Goal: Task Accomplishment & Management: Complete application form

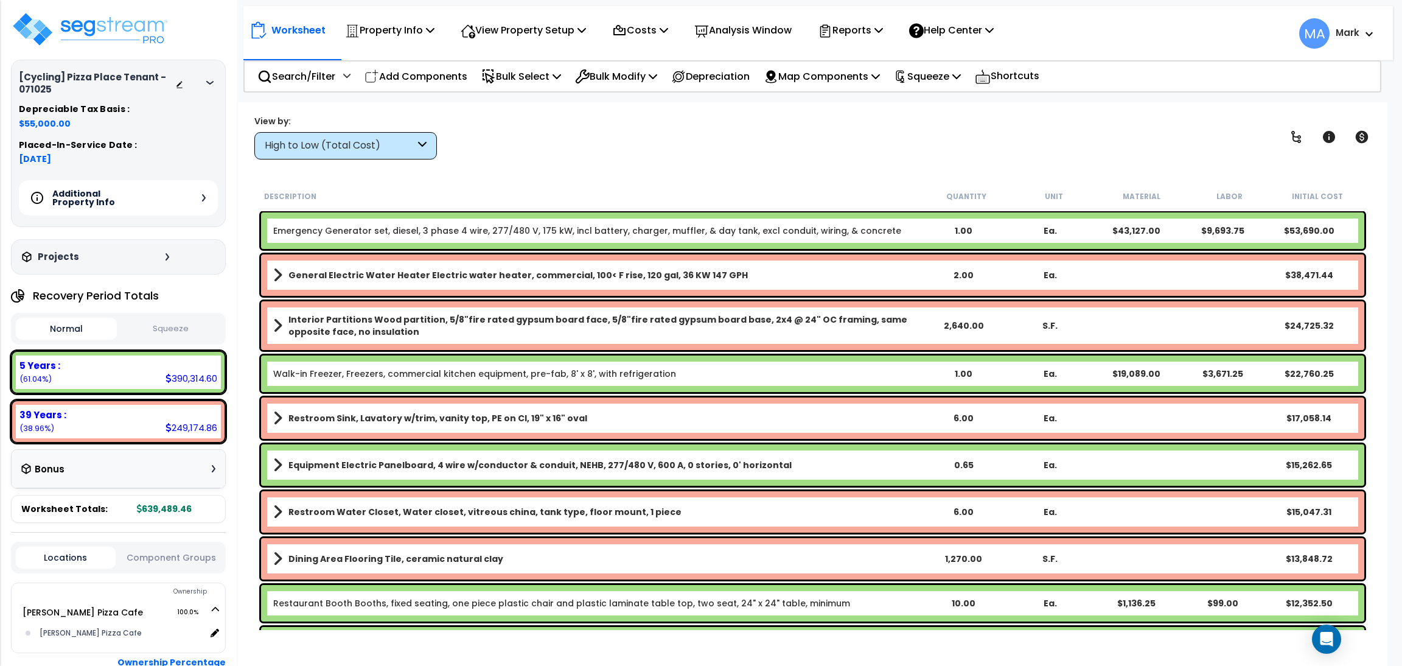
click at [400, 150] on div "High to Low (Total Cost)" at bounding box center [340, 146] width 150 height 14
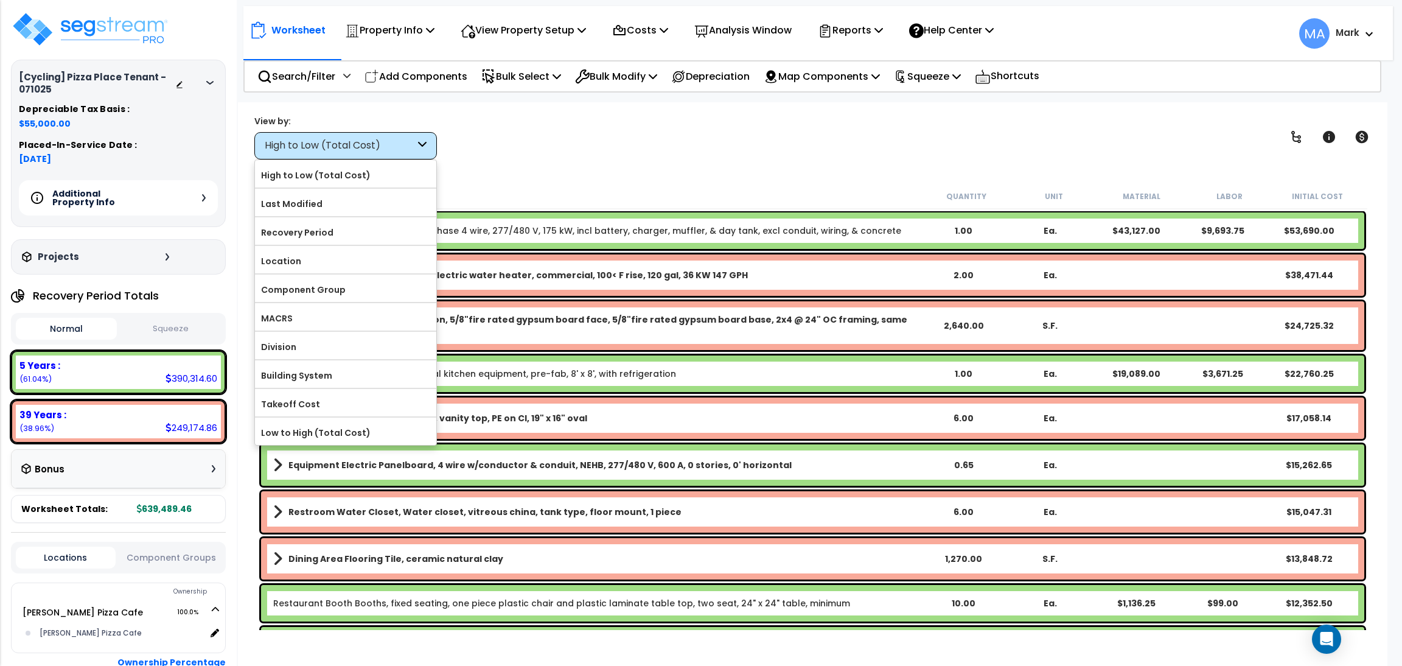
click at [321, 294] on label "Component Group" at bounding box center [345, 290] width 181 height 18
click at [0, 0] on input "Component Group" at bounding box center [0, 0] width 0 height 0
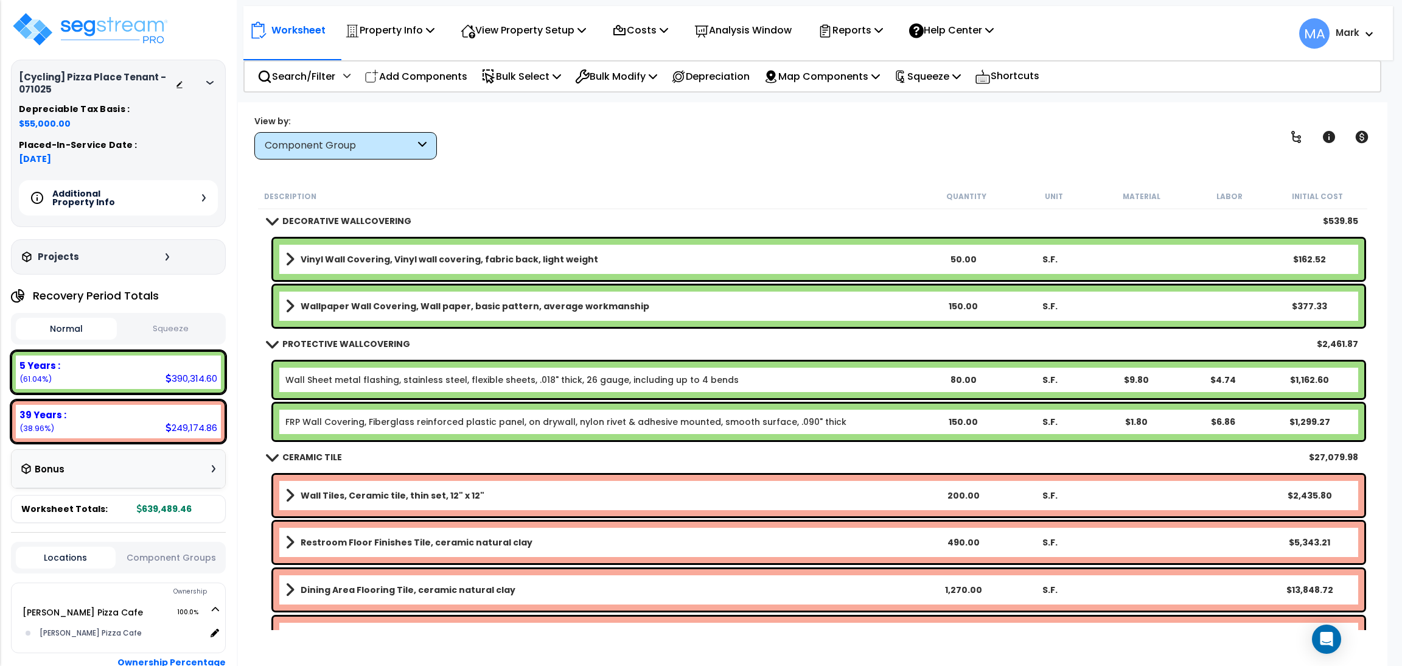
scroll to position [2738, 0]
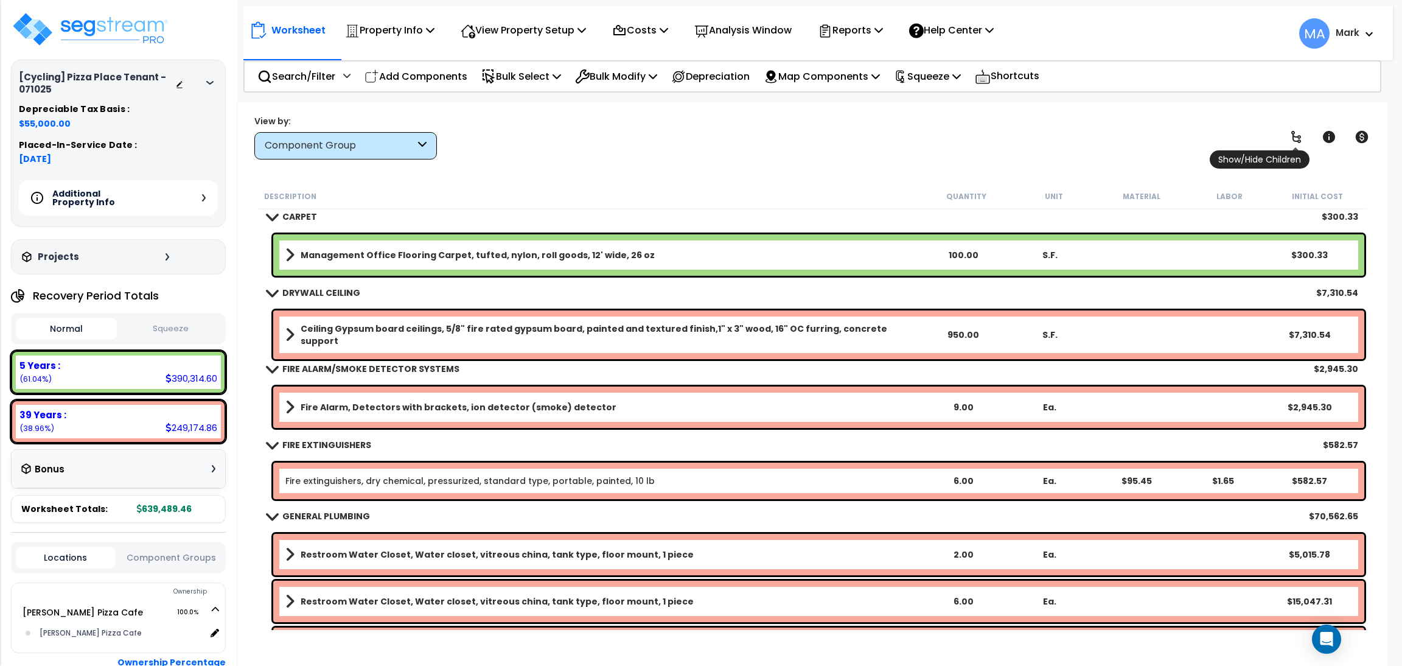
click at [1289, 137] on icon at bounding box center [1296, 137] width 15 height 15
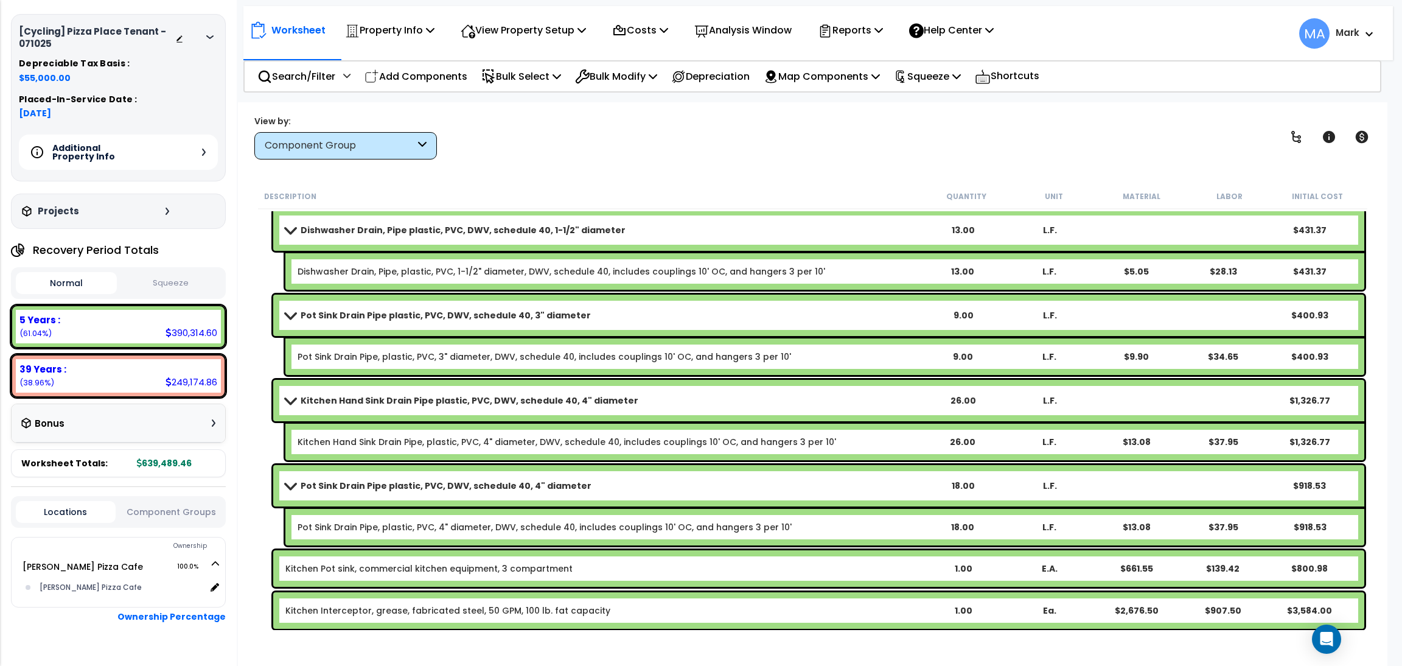
scroll to position [0, 0]
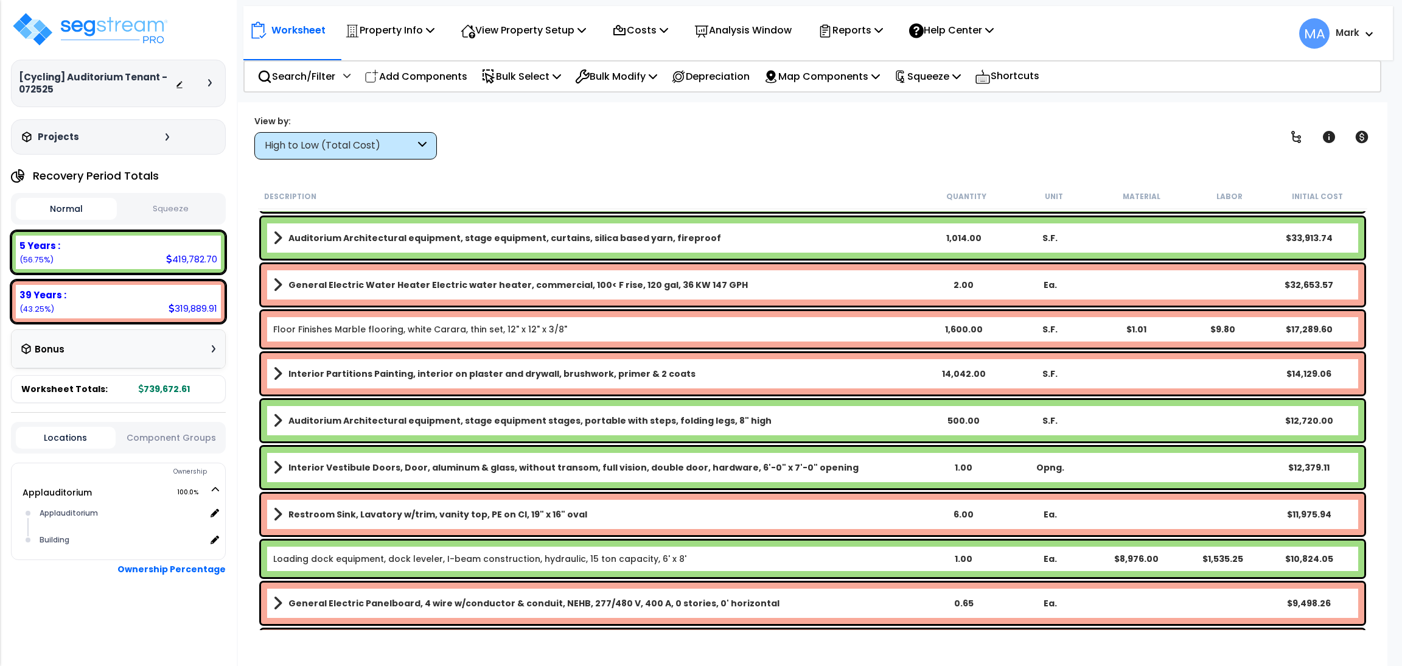
scroll to position [273, 0]
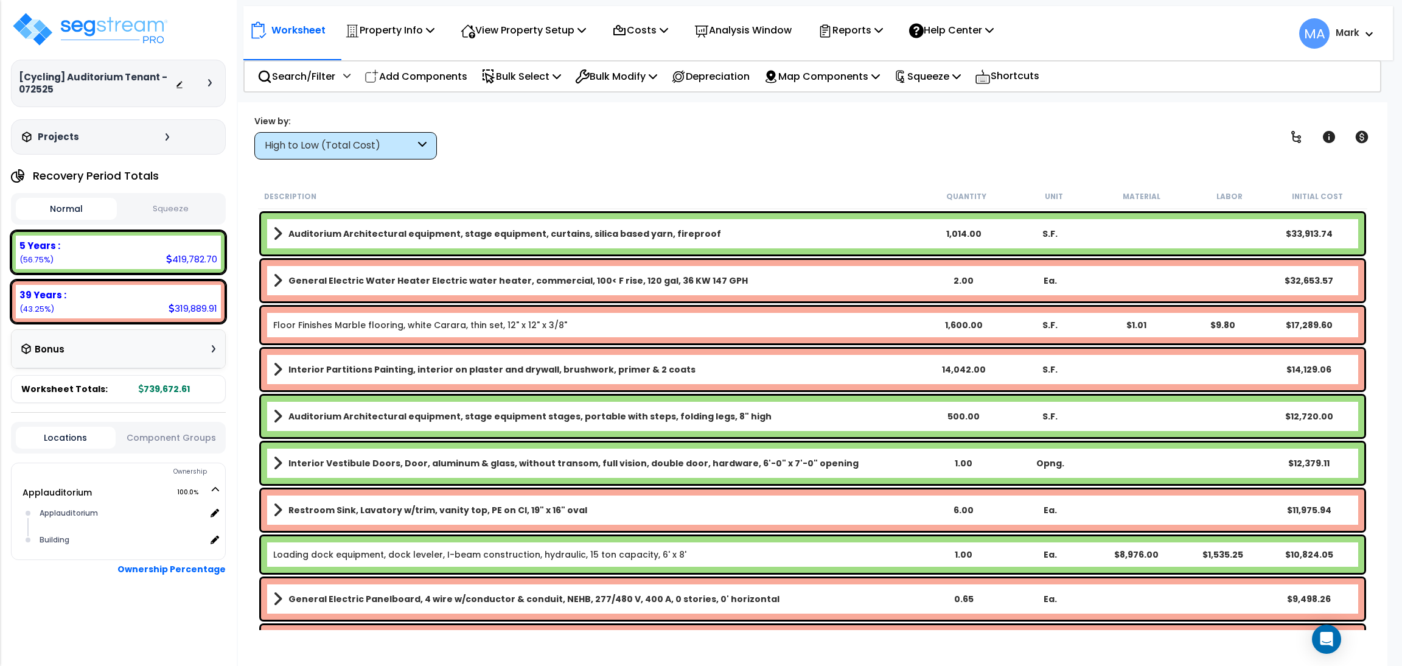
click at [345, 153] on div "High to Low (Total Cost)" at bounding box center [345, 145] width 183 height 27
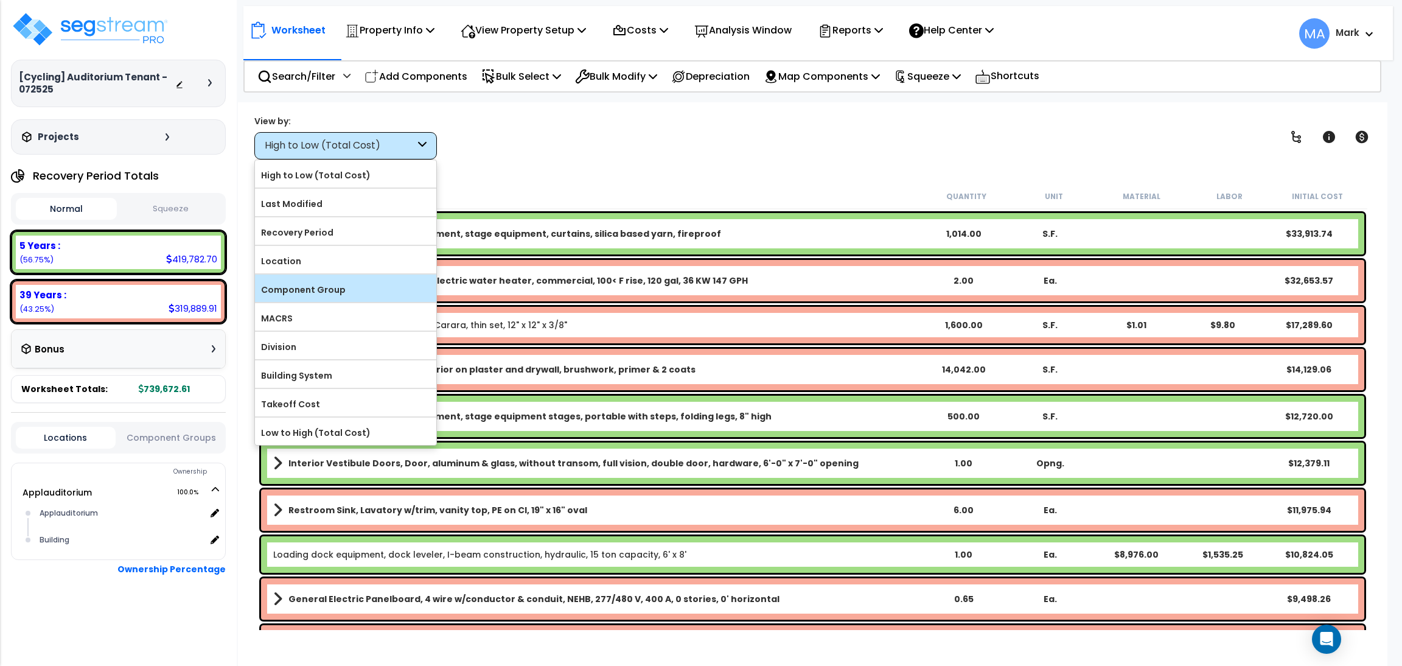
click at [323, 282] on label "Component Group" at bounding box center [345, 290] width 181 height 18
click at [0, 0] on input "Component Group" at bounding box center [0, 0] width 0 height 0
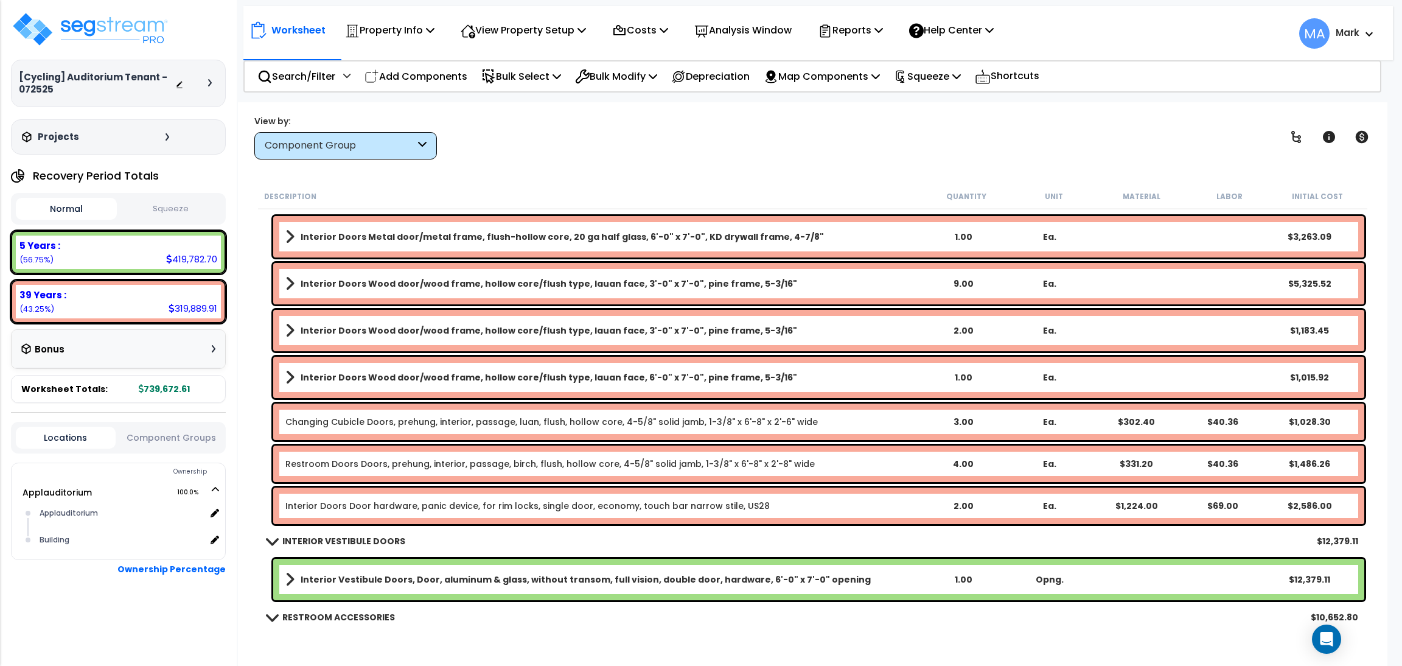
scroll to position [456, 0]
click at [1300, 131] on icon at bounding box center [1296, 137] width 15 height 15
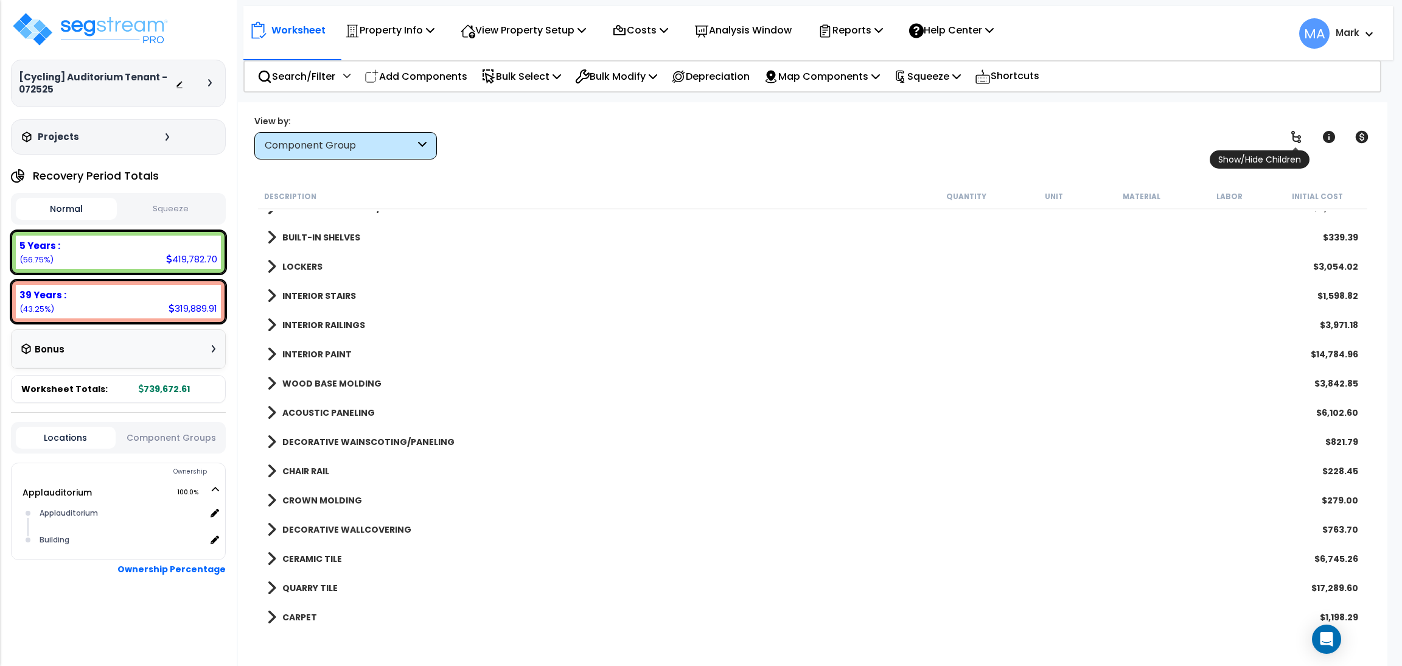
click at [1300, 131] on icon at bounding box center [1296, 137] width 15 height 15
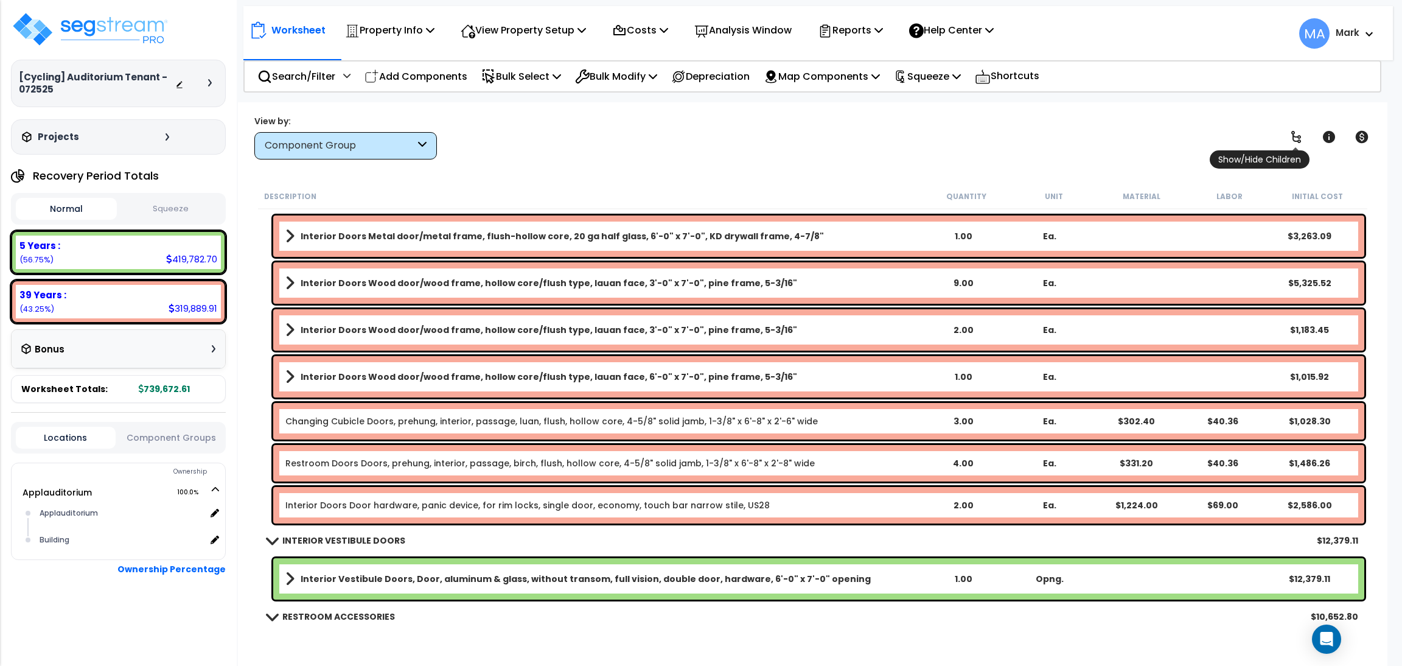
click at [1300, 131] on icon at bounding box center [1296, 137] width 15 height 15
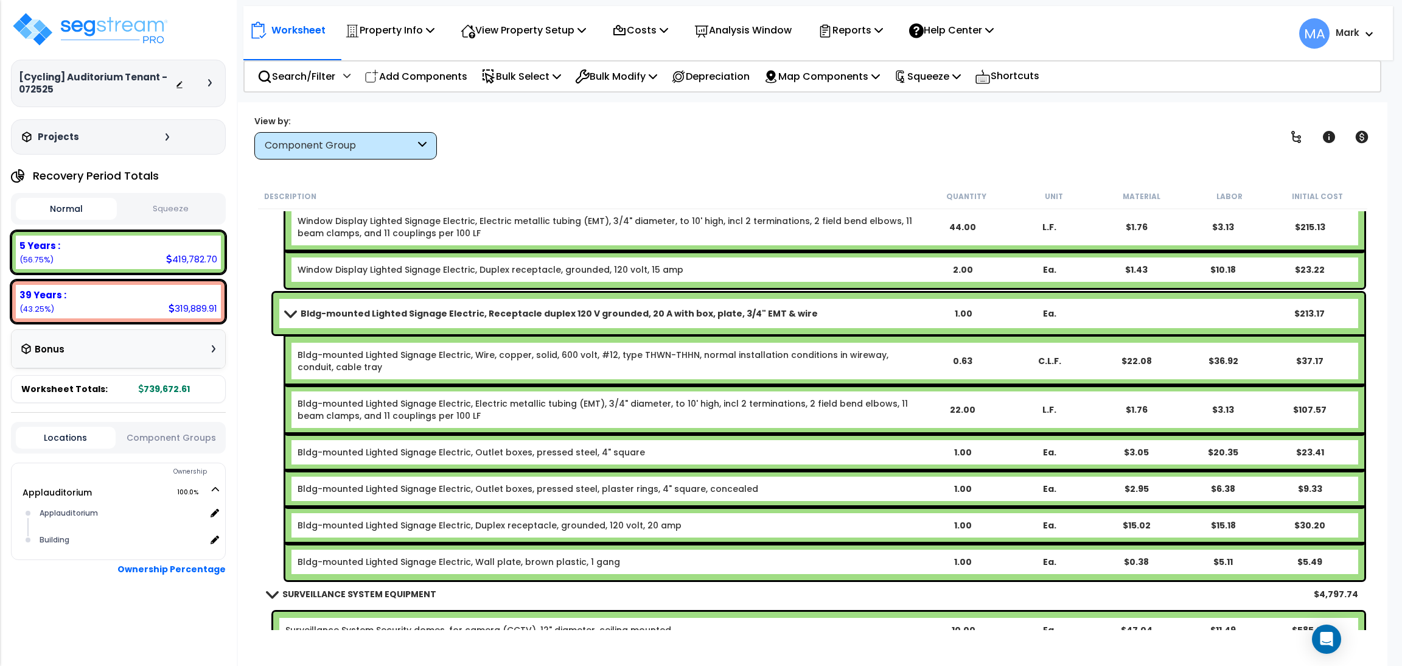
scroll to position [21371, 0]
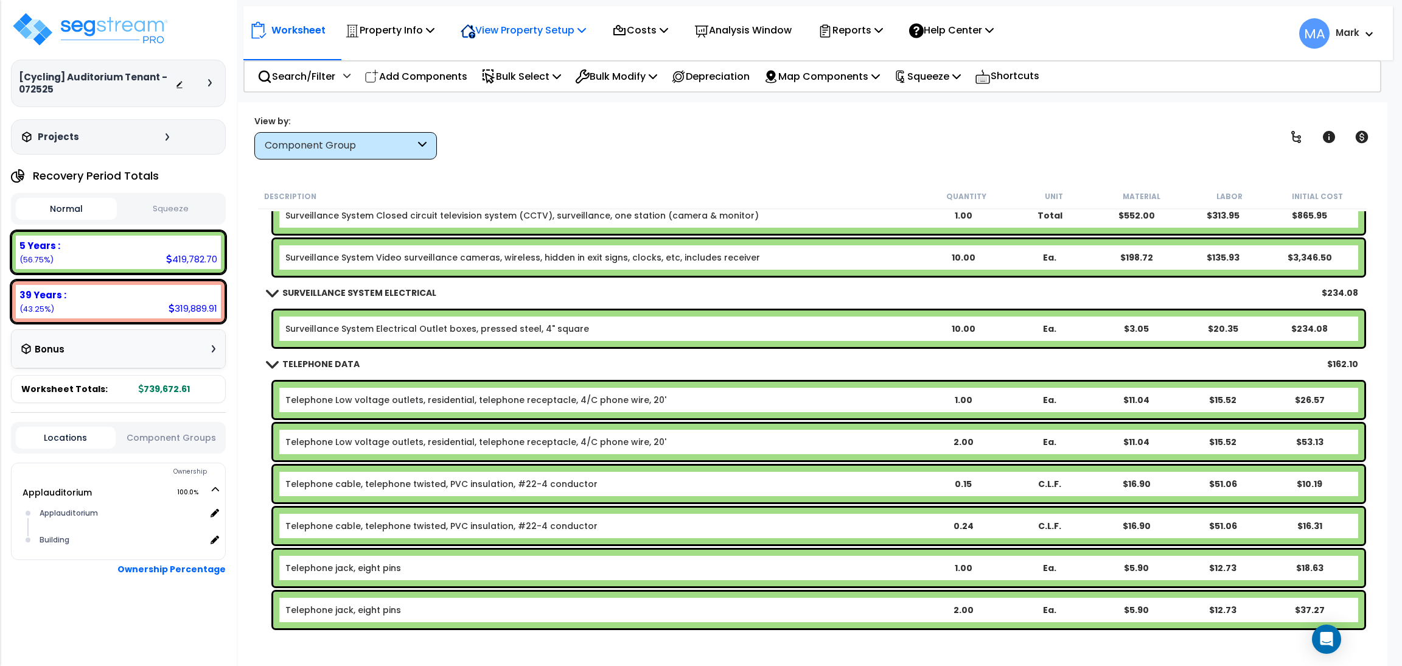
click at [499, 26] on p "View Property Setup" at bounding box center [523, 30] width 125 height 16
click at [523, 83] on link "View Questionnaire" at bounding box center [515, 83] width 120 height 24
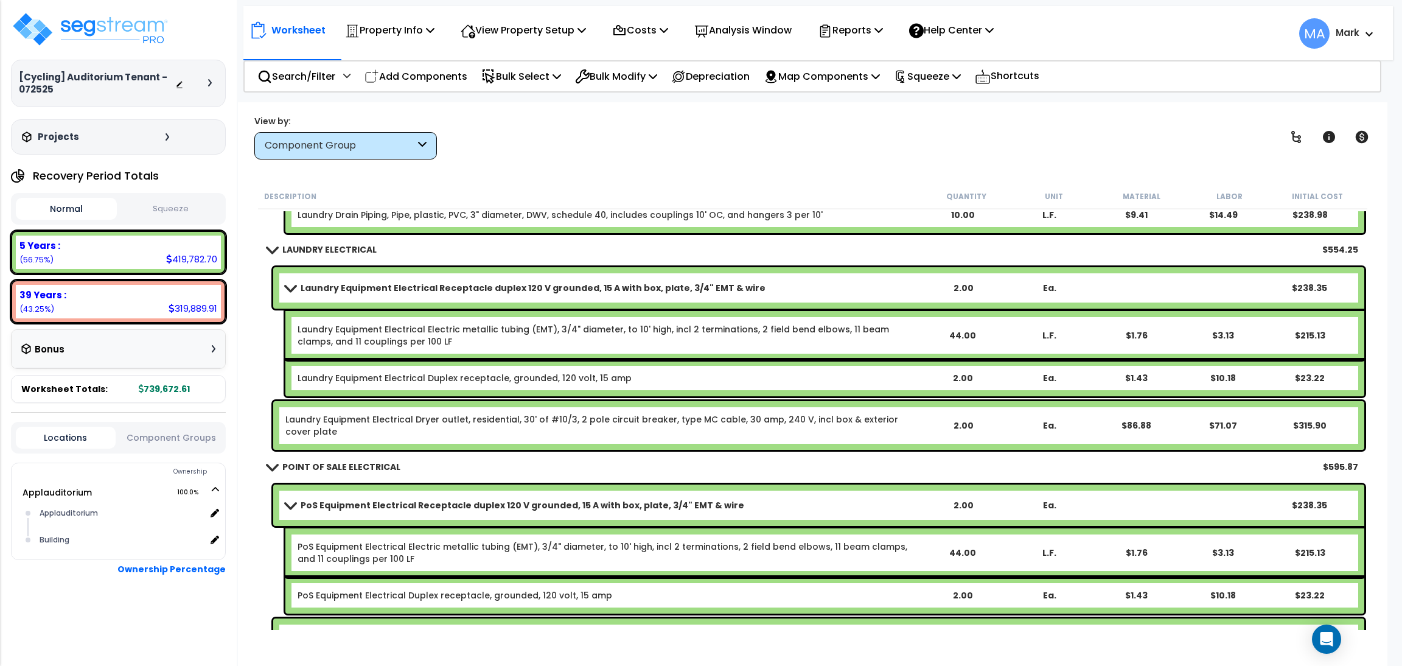
scroll to position [53, 0]
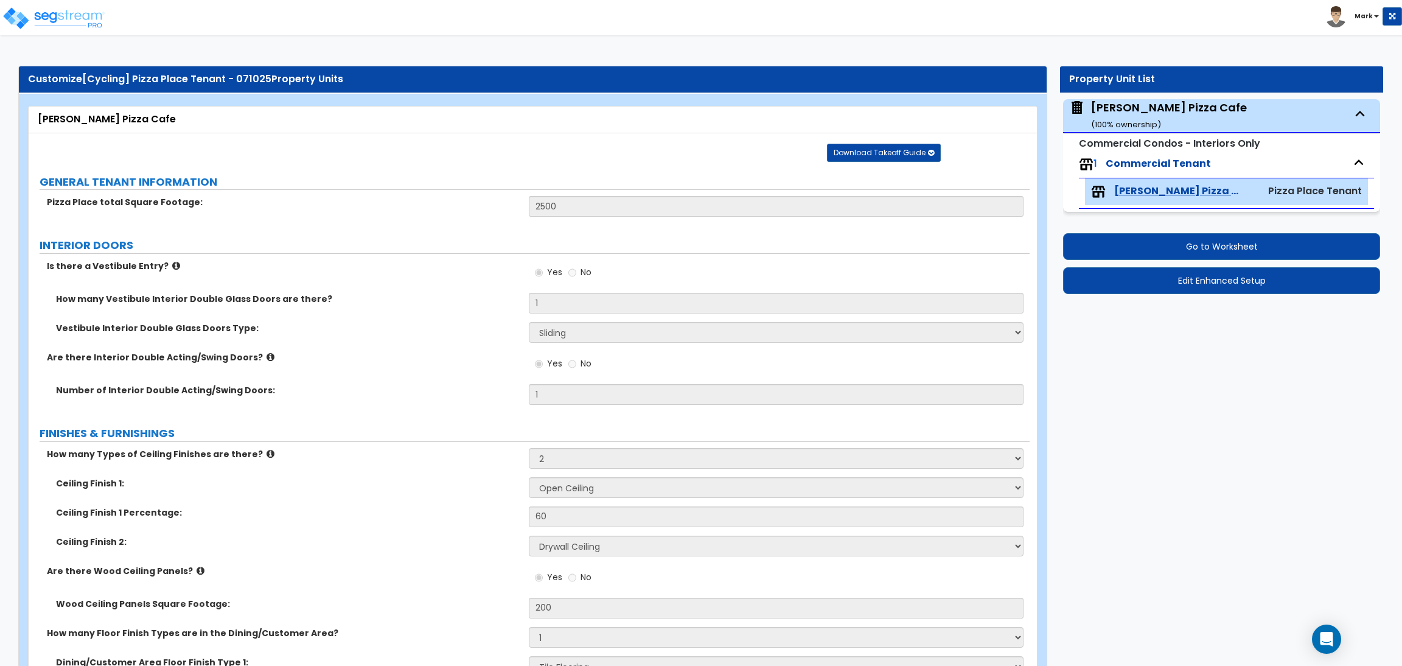
select select "2"
select select "3"
select select "1"
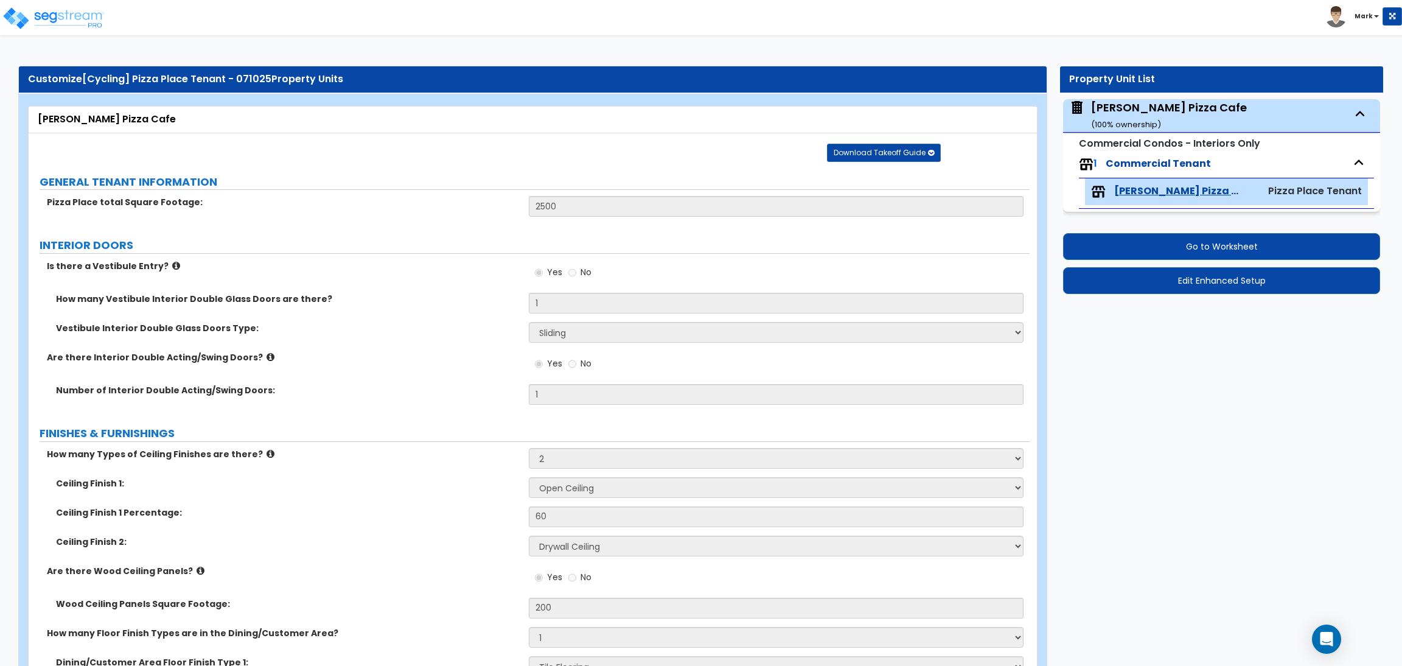
select select "1"
select select "2"
select select "5"
select select "6"
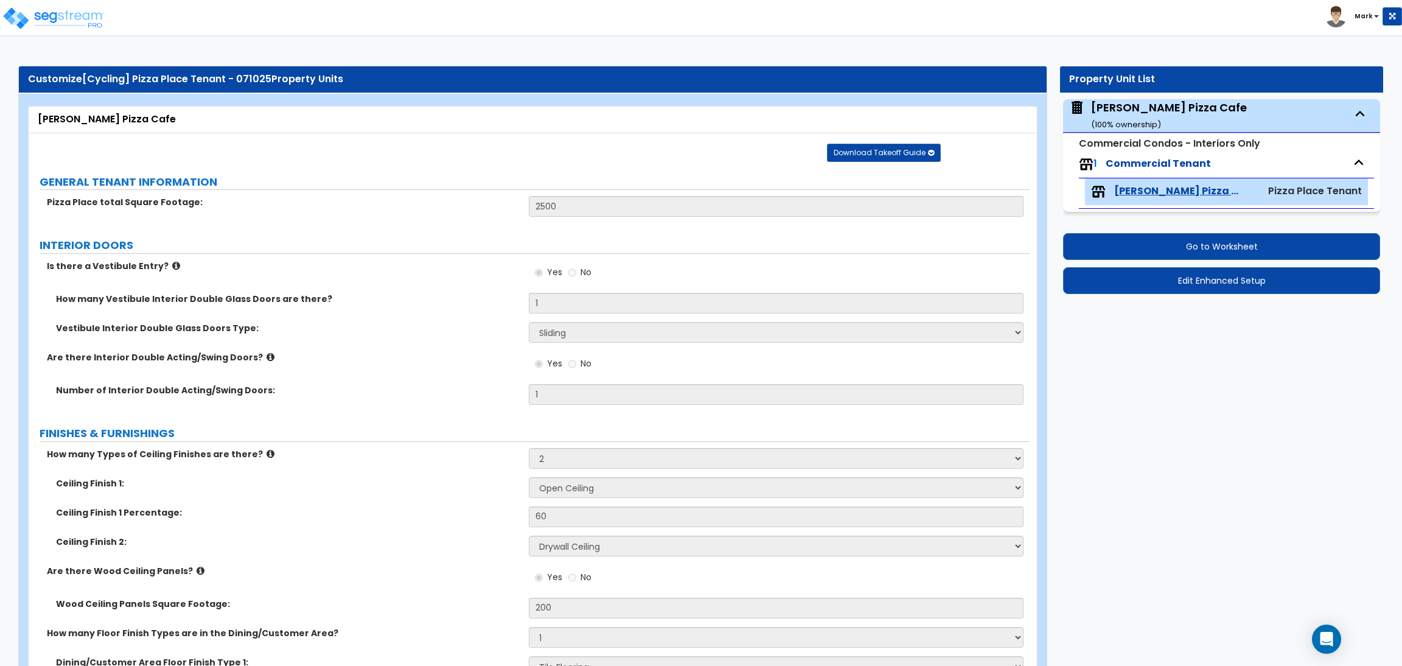
select select "2"
select select "1"
select select "2"
select select "1"
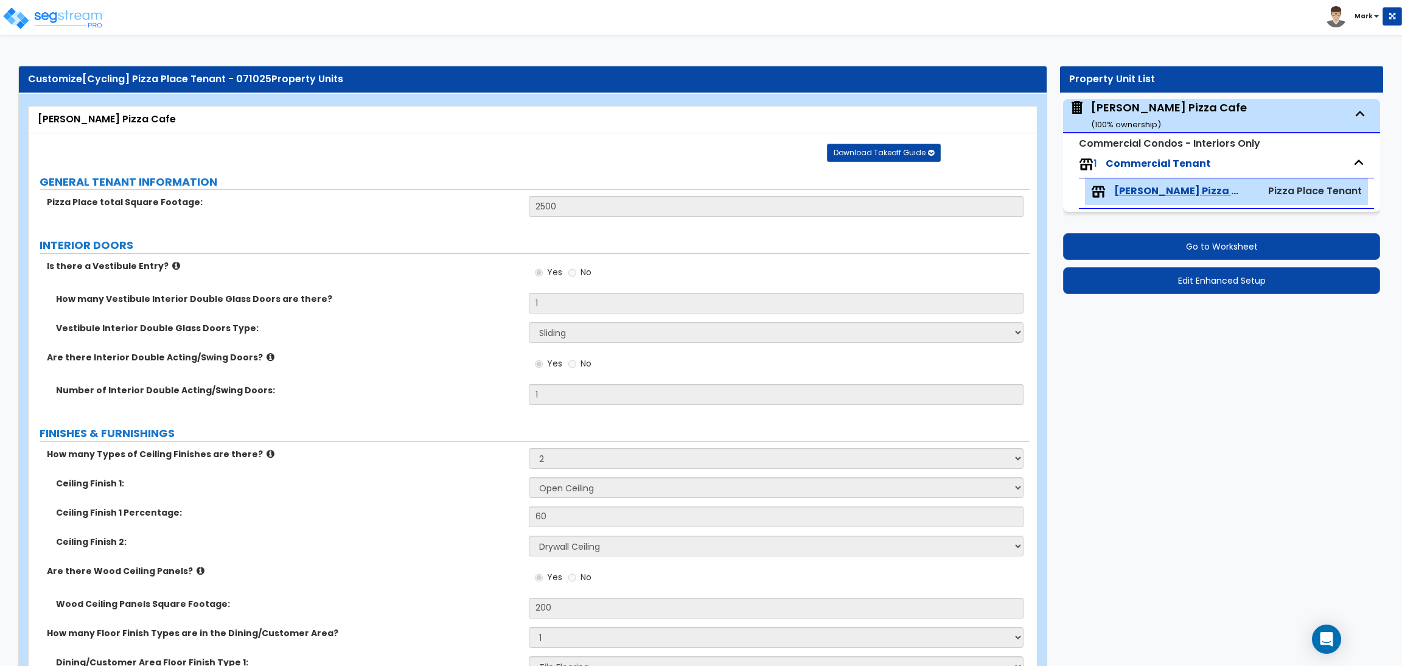
select select "5"
select select "4"
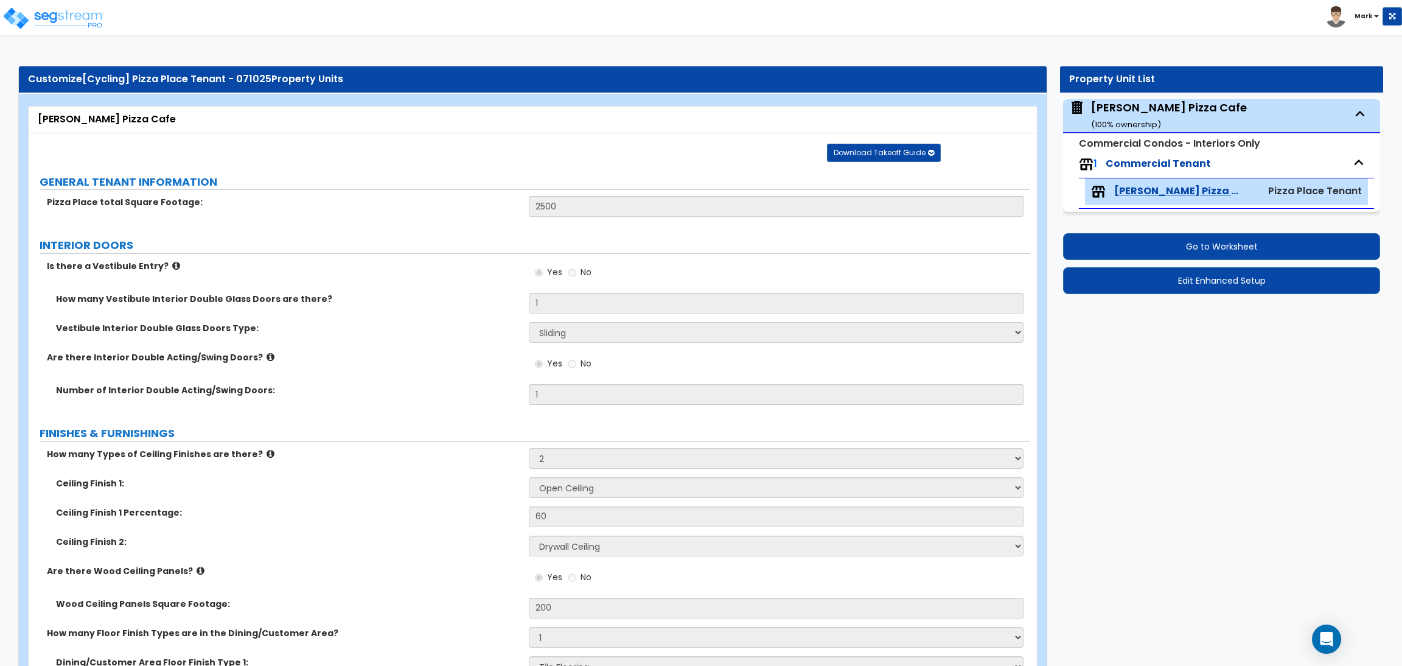
select select "1"
select select "2"
select select "1"
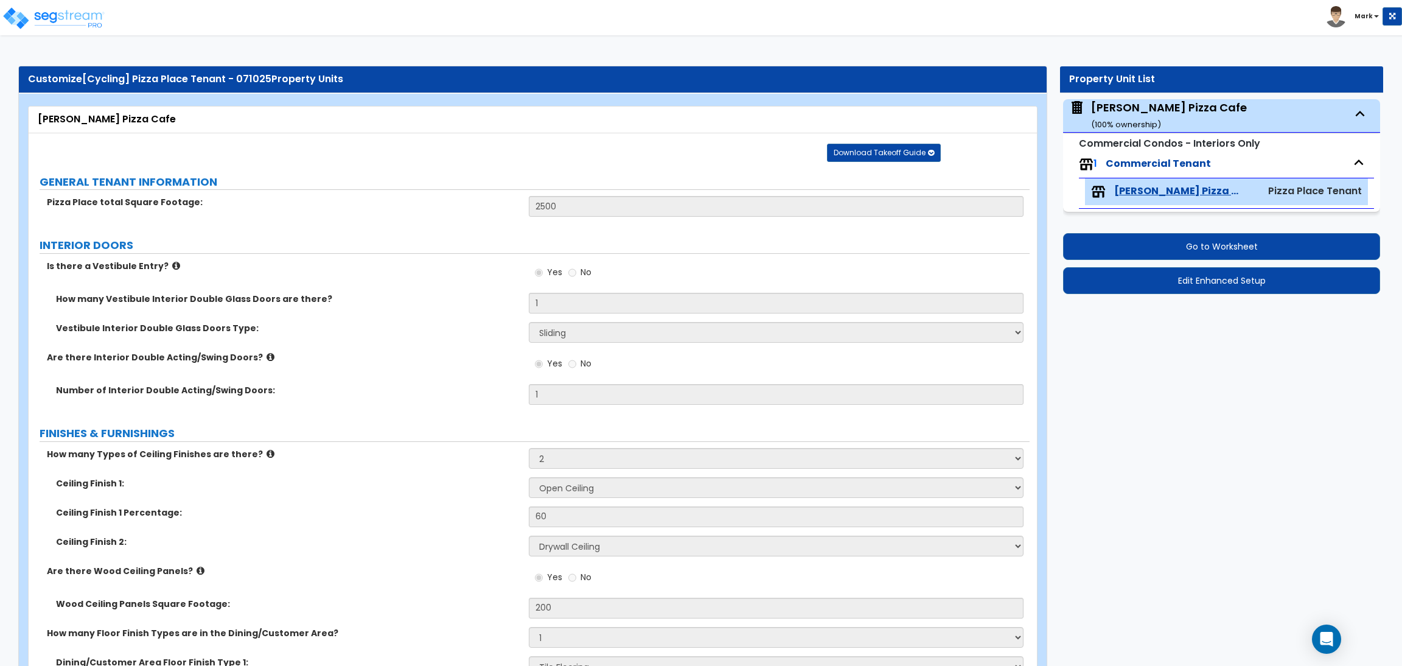
select select "1"
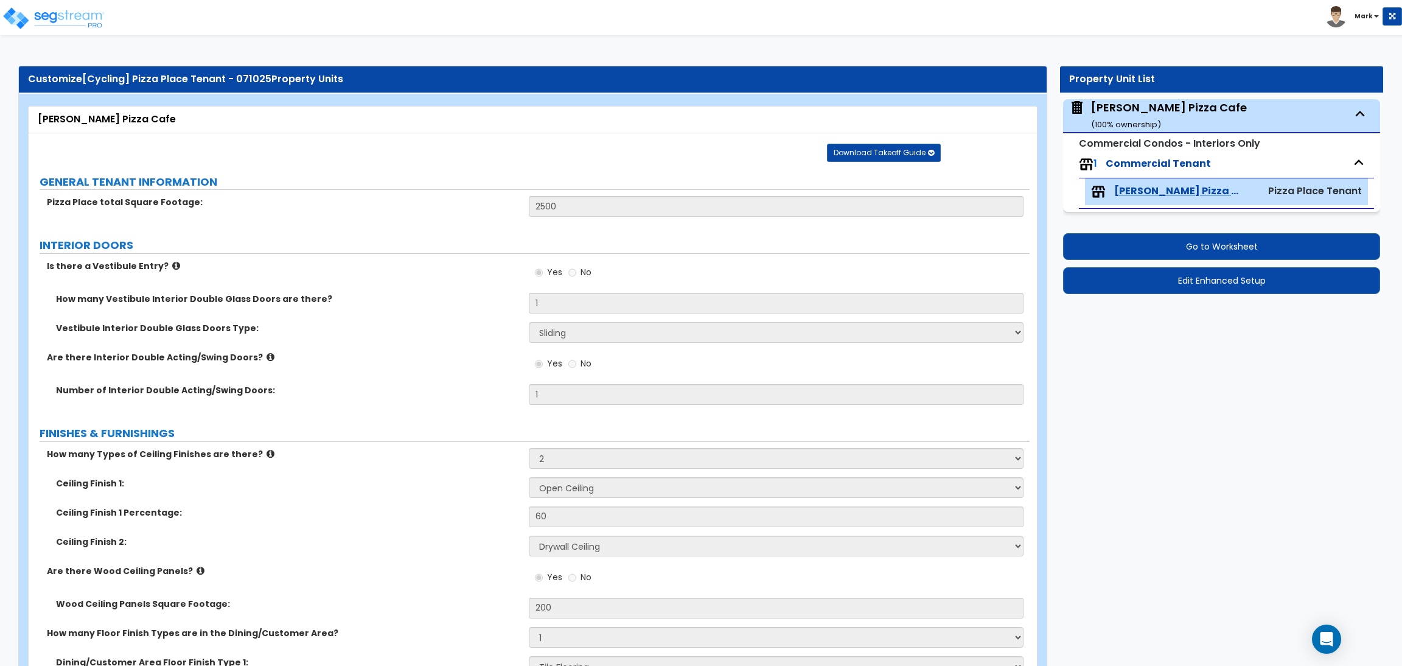
select select "2"
select select "5"
select select "6"
select select "1"
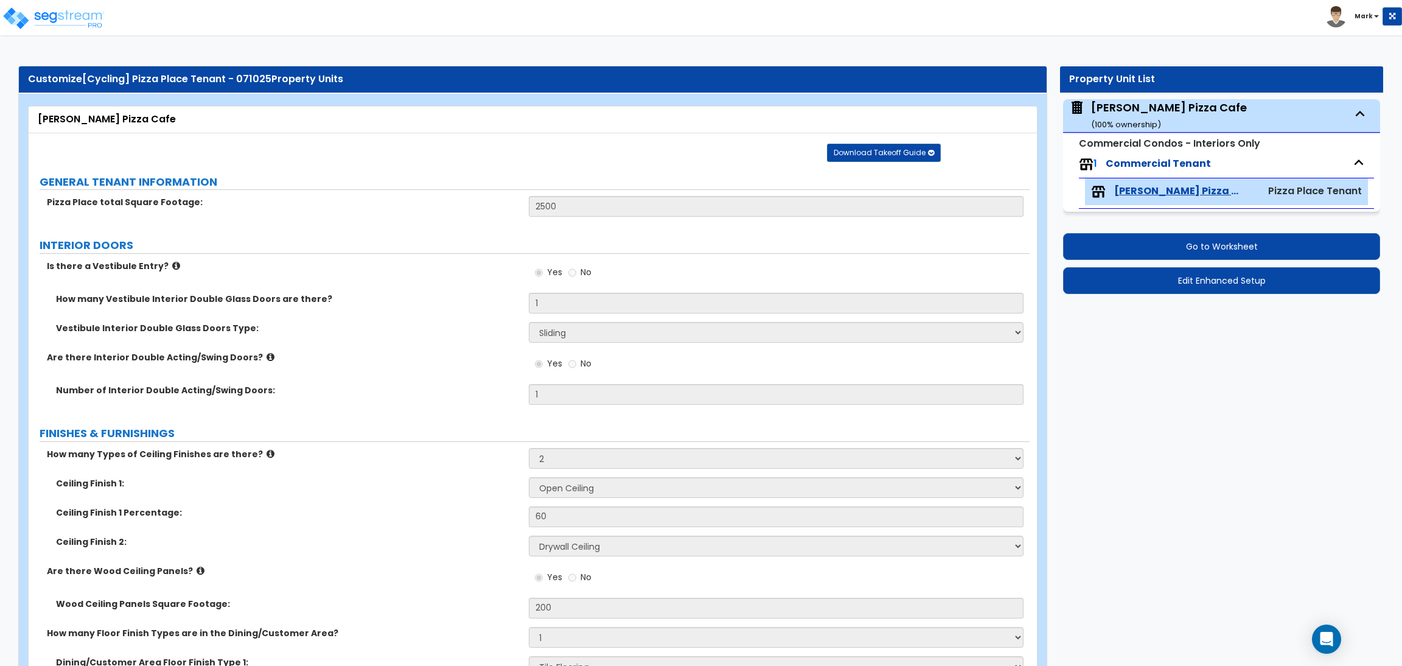
select select "1"
select select "6"
select select "4"
select select "2"
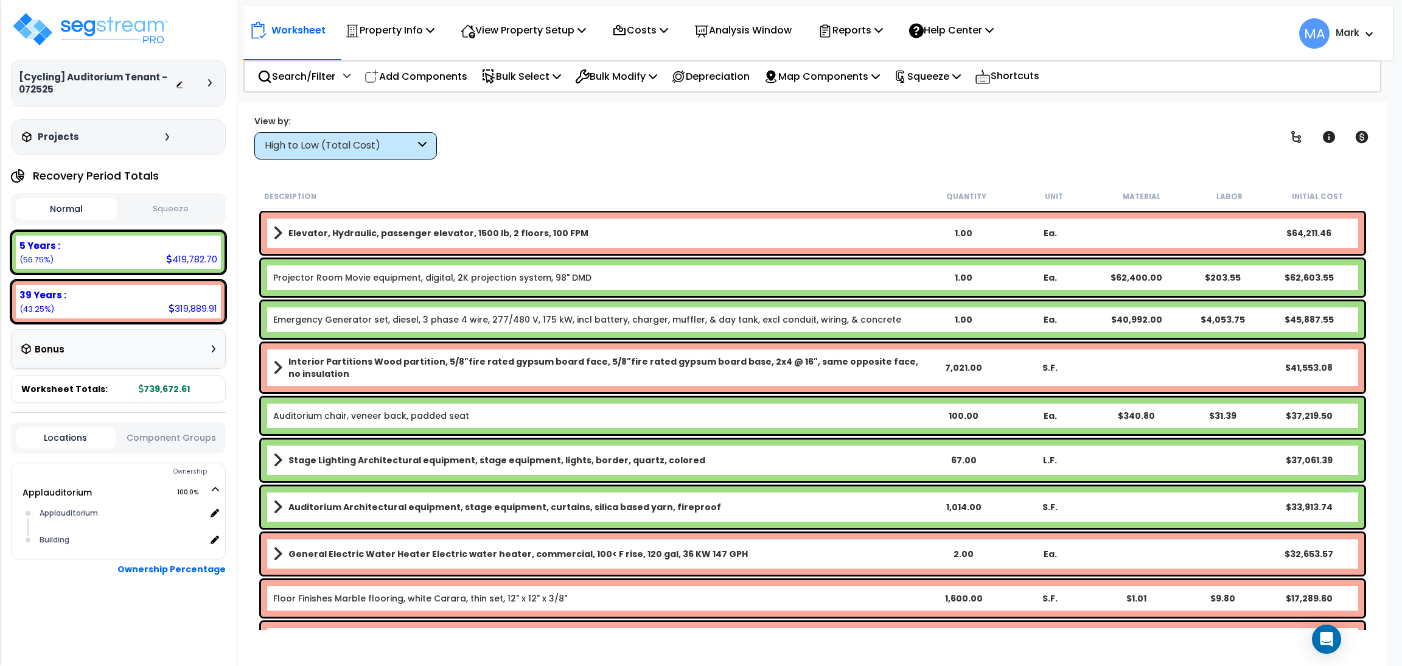
click at [359, 149] on div "High to Low (Total Cost)" at bounding box center [340, 146] width 150 height 14
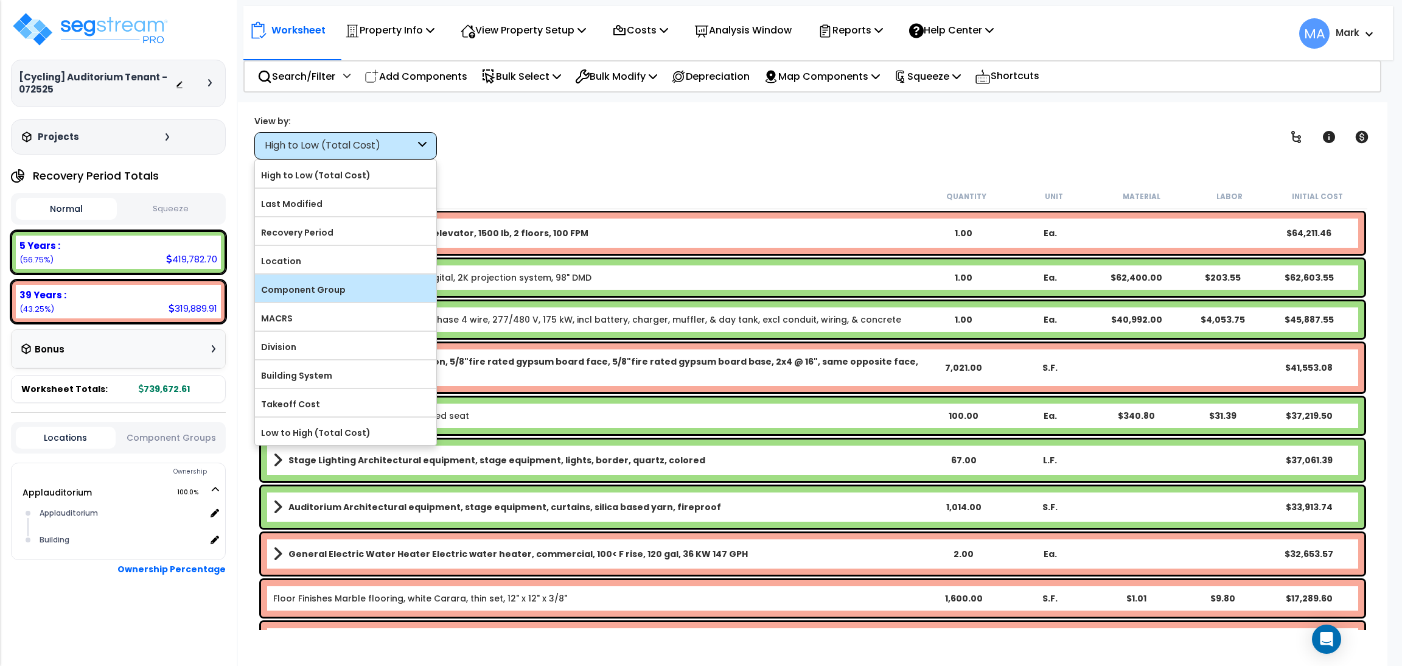
click at [347, 284] on label "Component Group" at bounding box center [345, 290] width 181 height 18
click at [0, 0] on input "Component Group" at bounding box center [0, 0] width 0 height 0
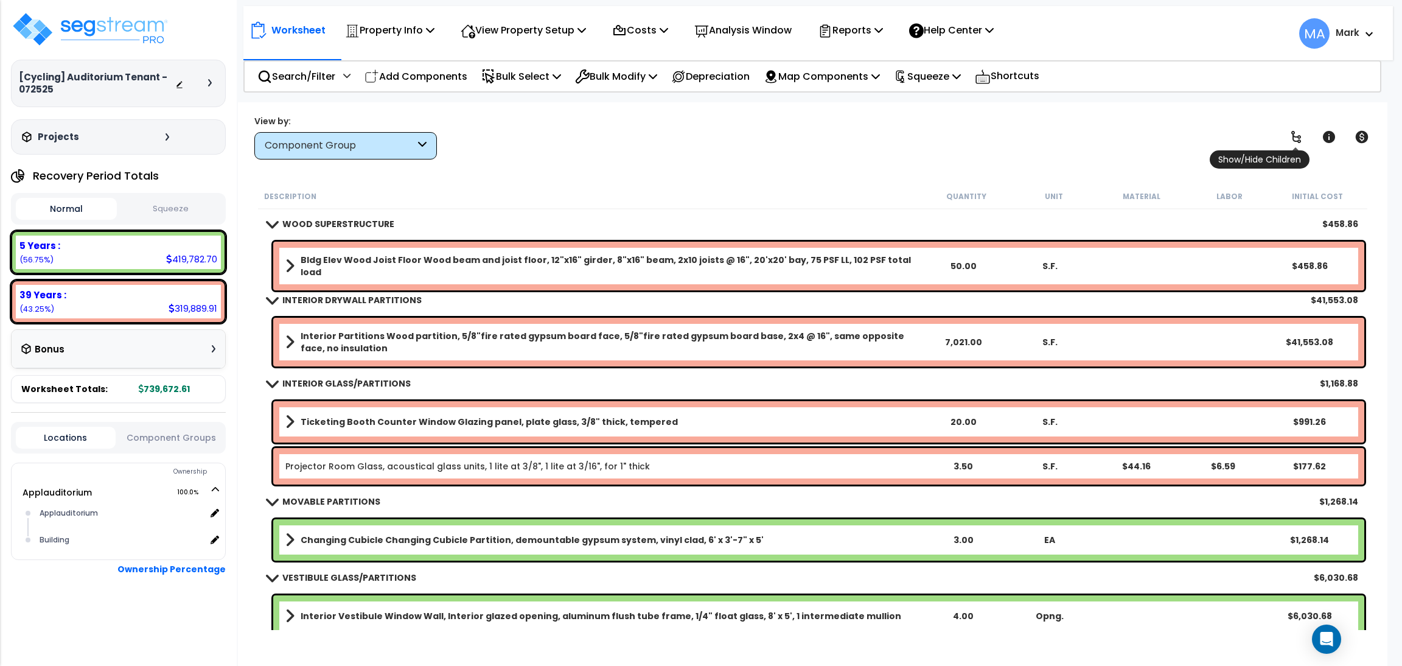
click at [1299, 129] on link at bounding box center [1296, 137] width 27 height 27
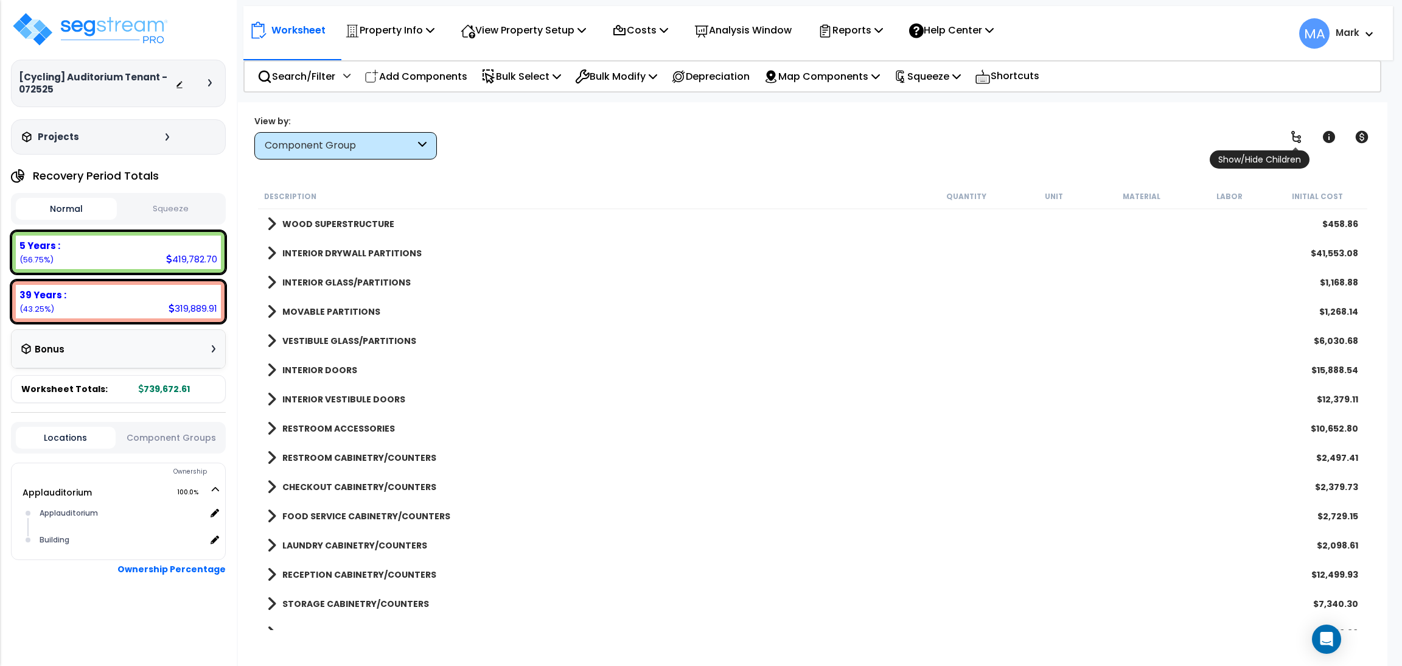
click at [1299, 130] on icon at bounding box center [1296, 137] width 15 height 15
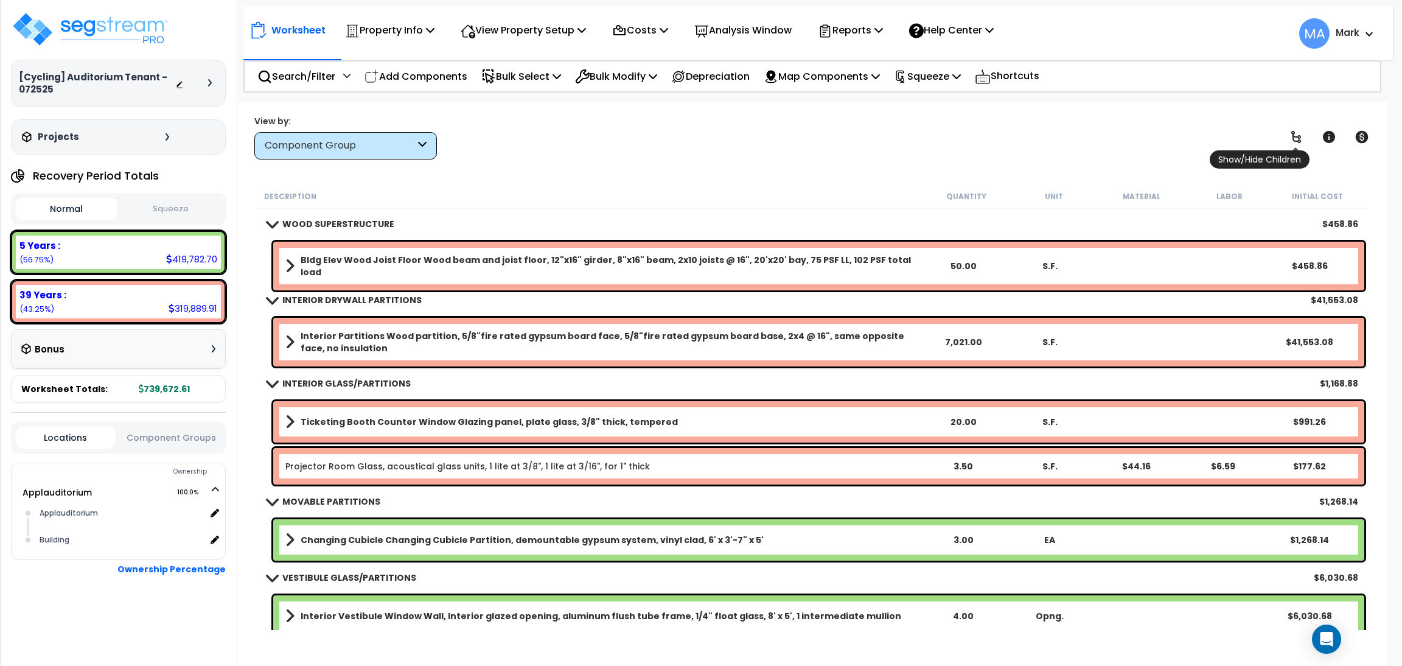
click at [1299, 130] on icon at bounding box center [1296, 137] width 15 height 15
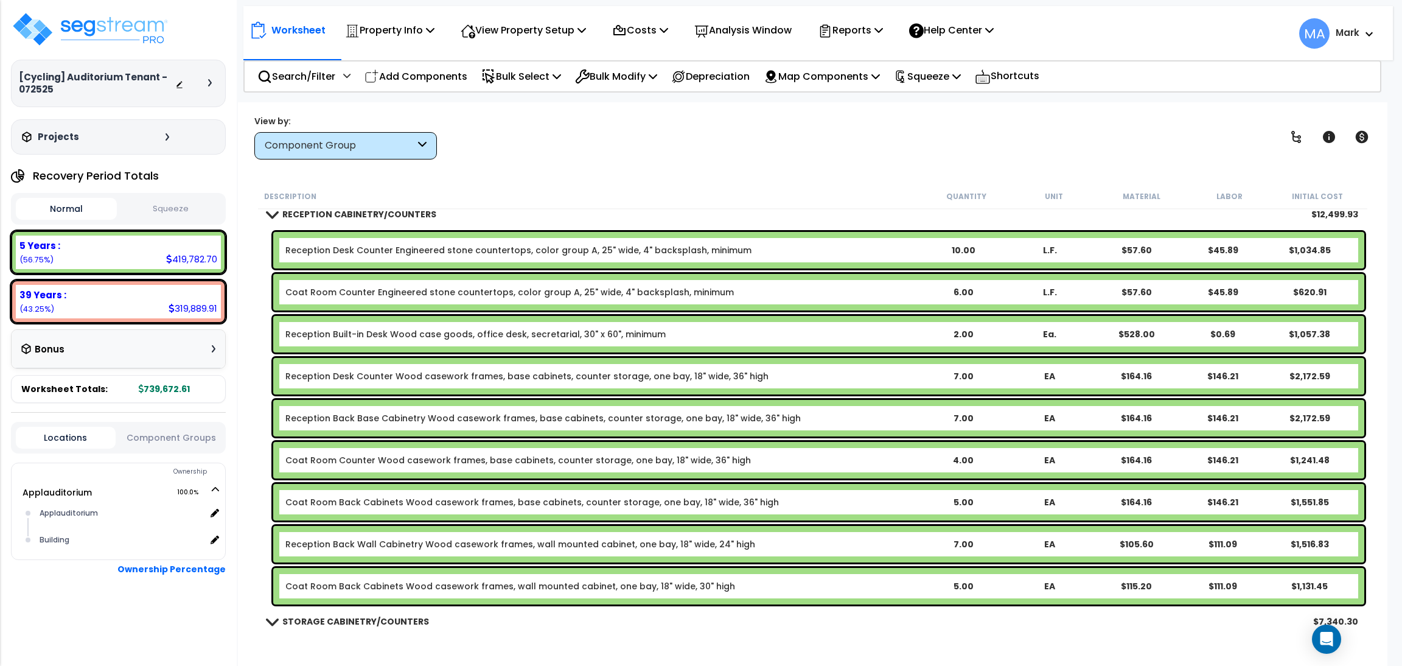
scroll to position [3559, 0]
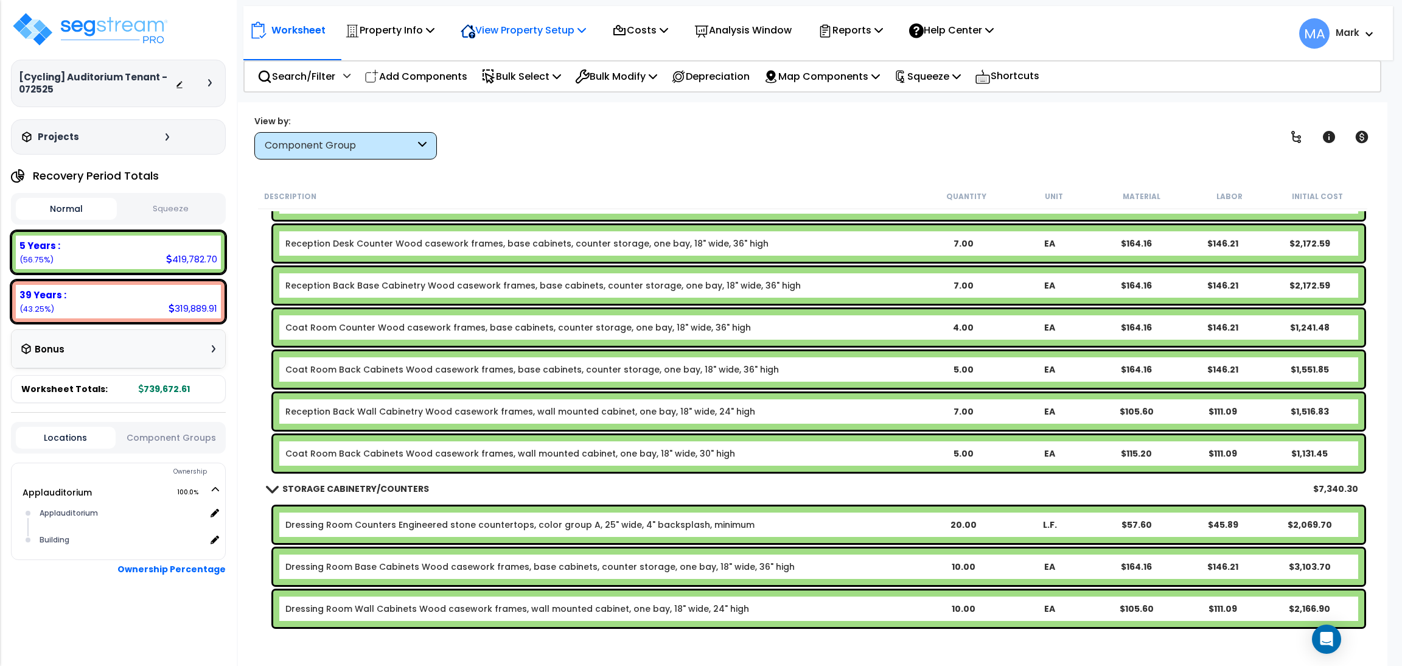
click at [527, 30] on p "View Property Setup" at bounding box center [523, 30] width 125 height 16
click at [510, 79] on link "View Questionnaire" at bounding box center [515, 83] width 120 height 24
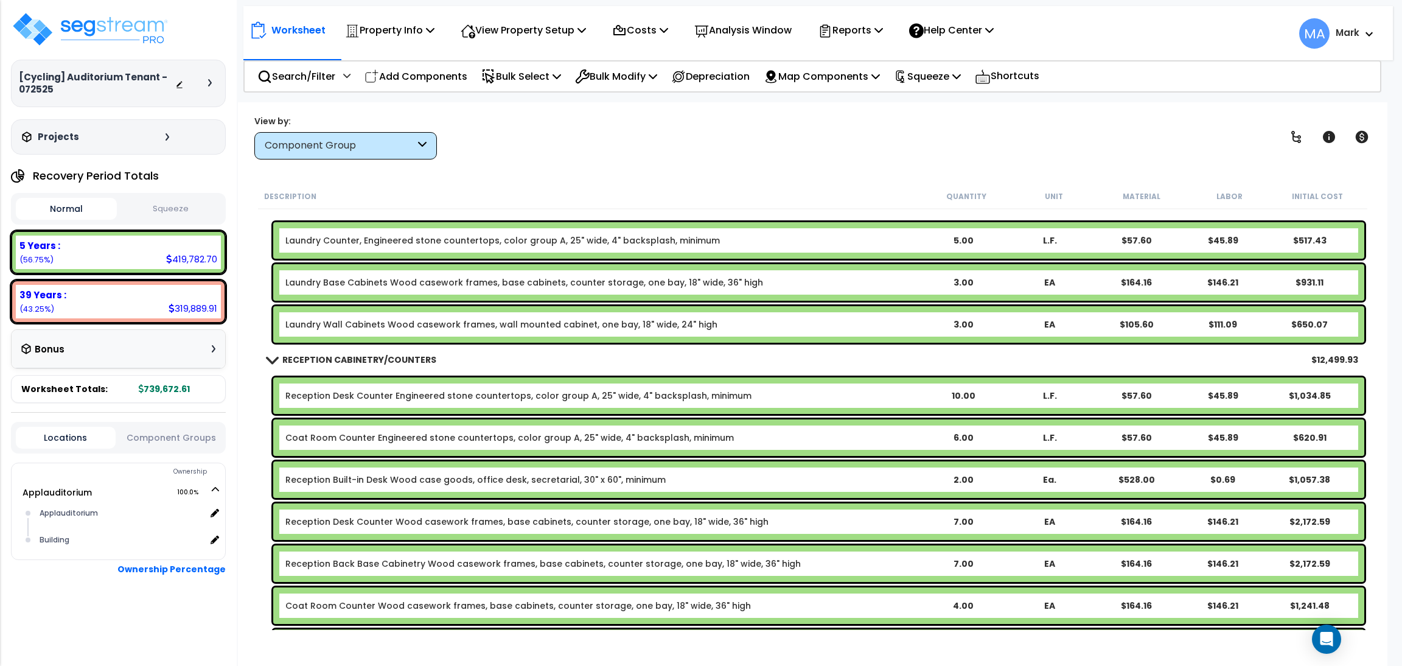
scroll to position [3286, 0]
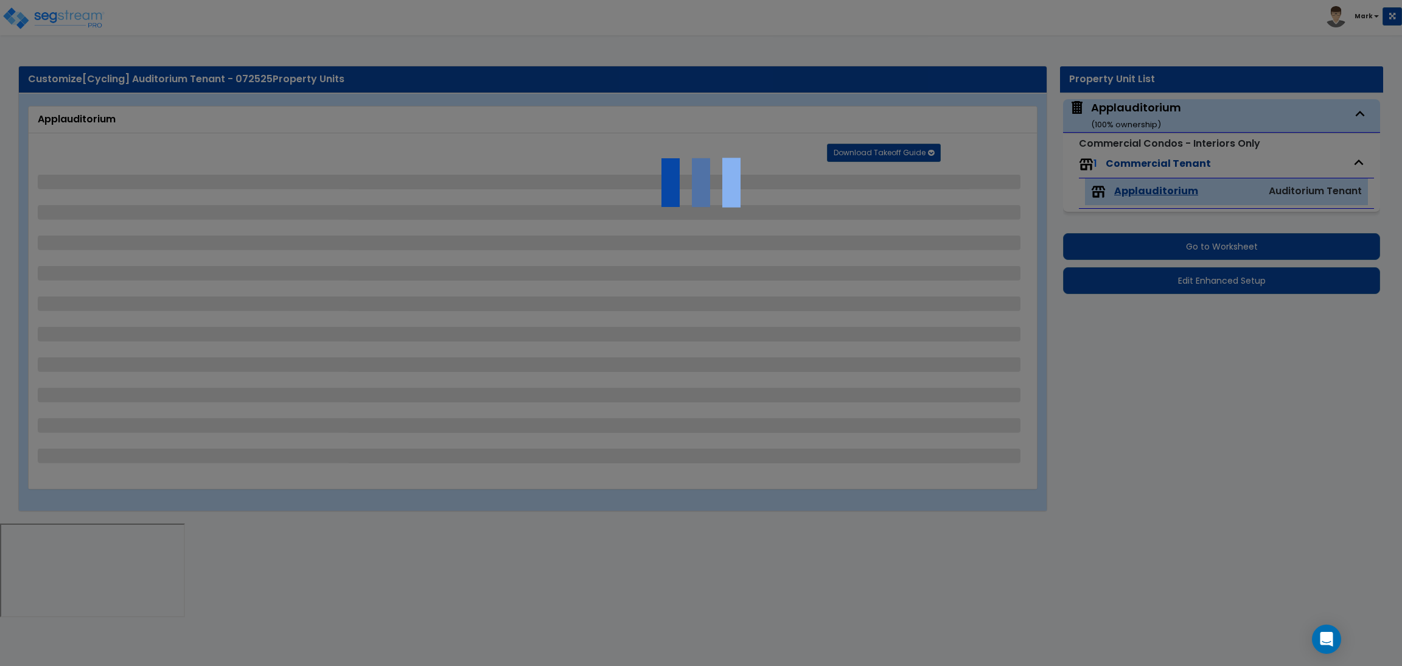
select select "4"
select select "2"
select select "4"
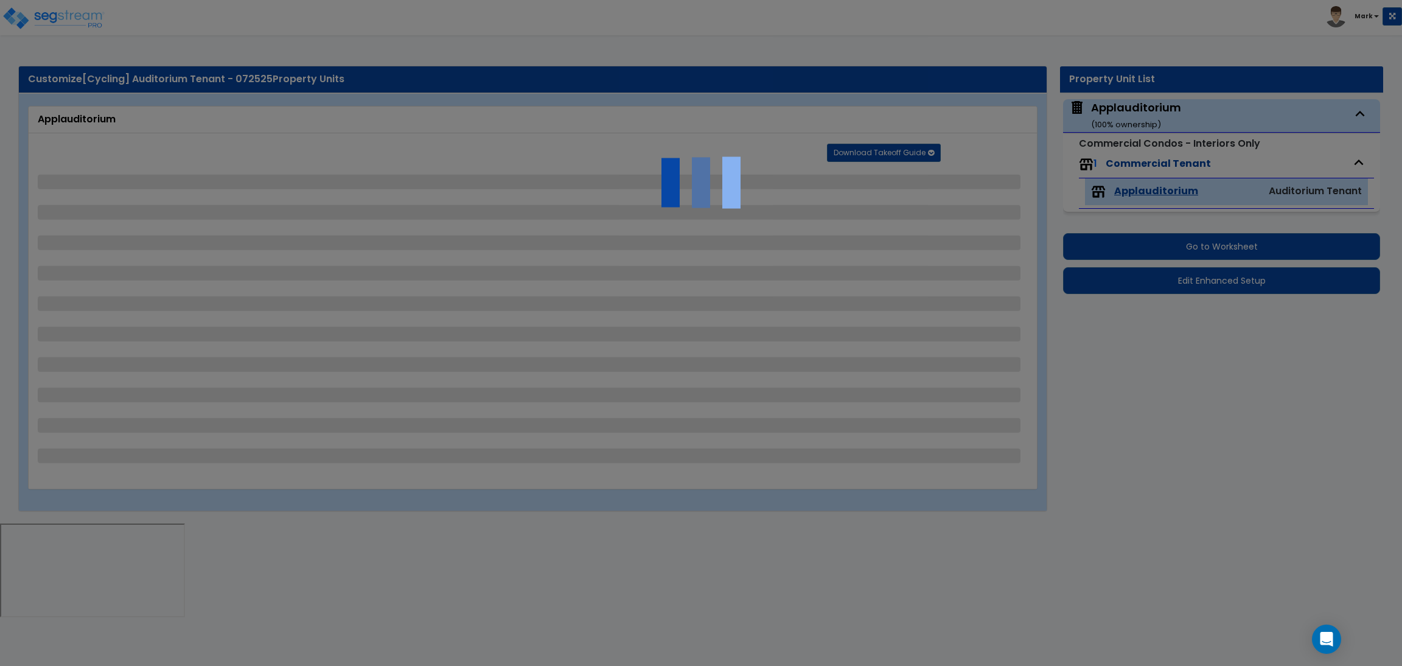
select select "1"
select select "2"
select select "3"
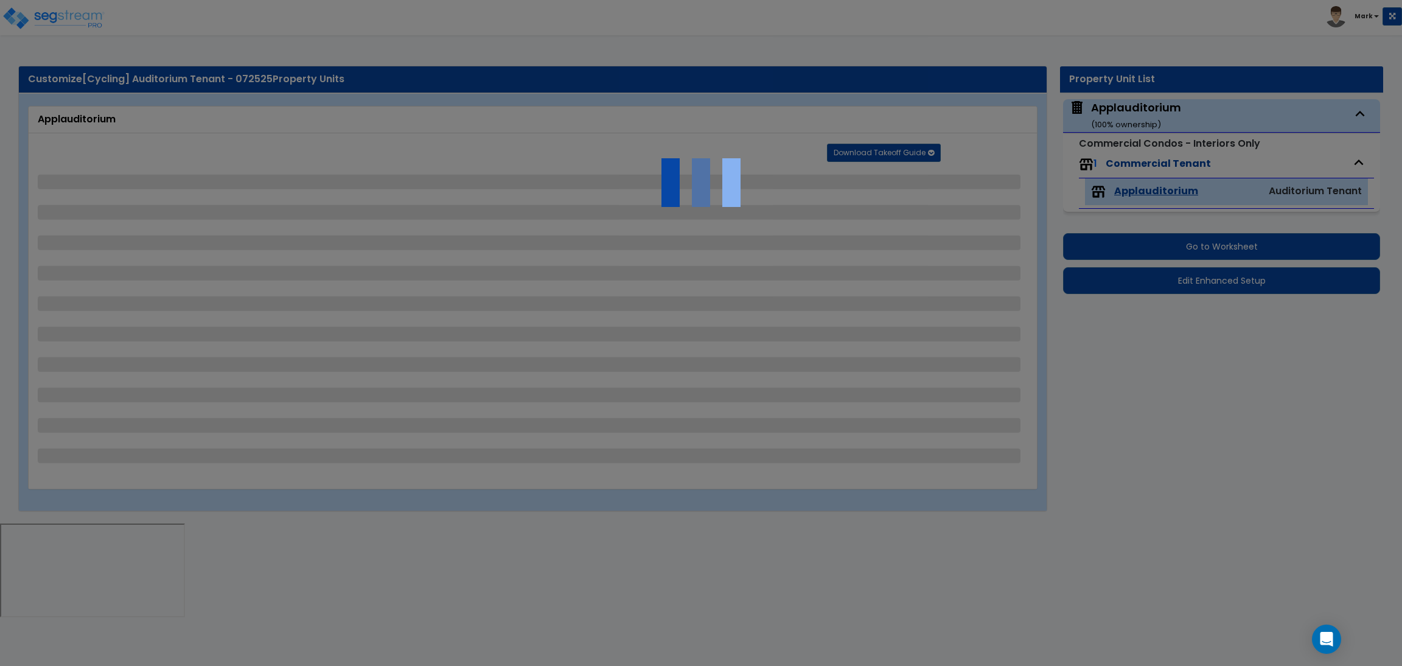
select select "5"
select select "2"
select select "1"
select select "2"
select select "1"
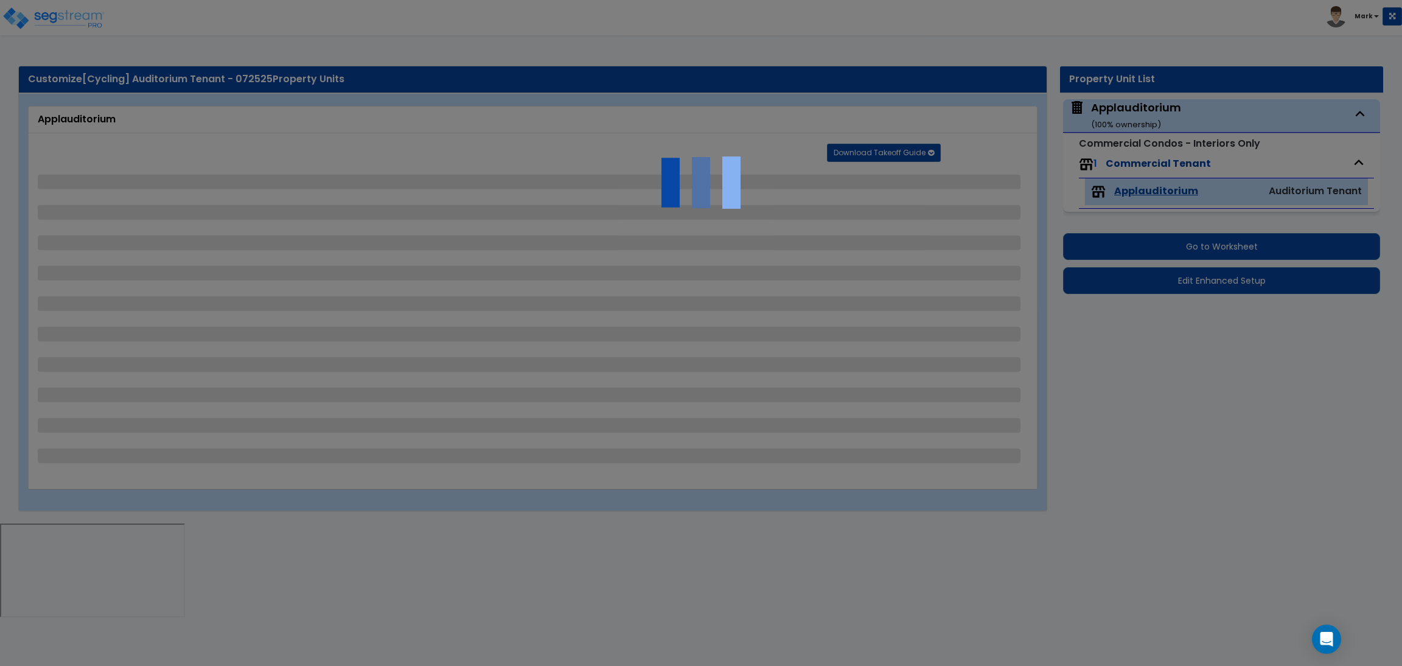
select select "1"
select select "2"
select select "8"
select select "5"
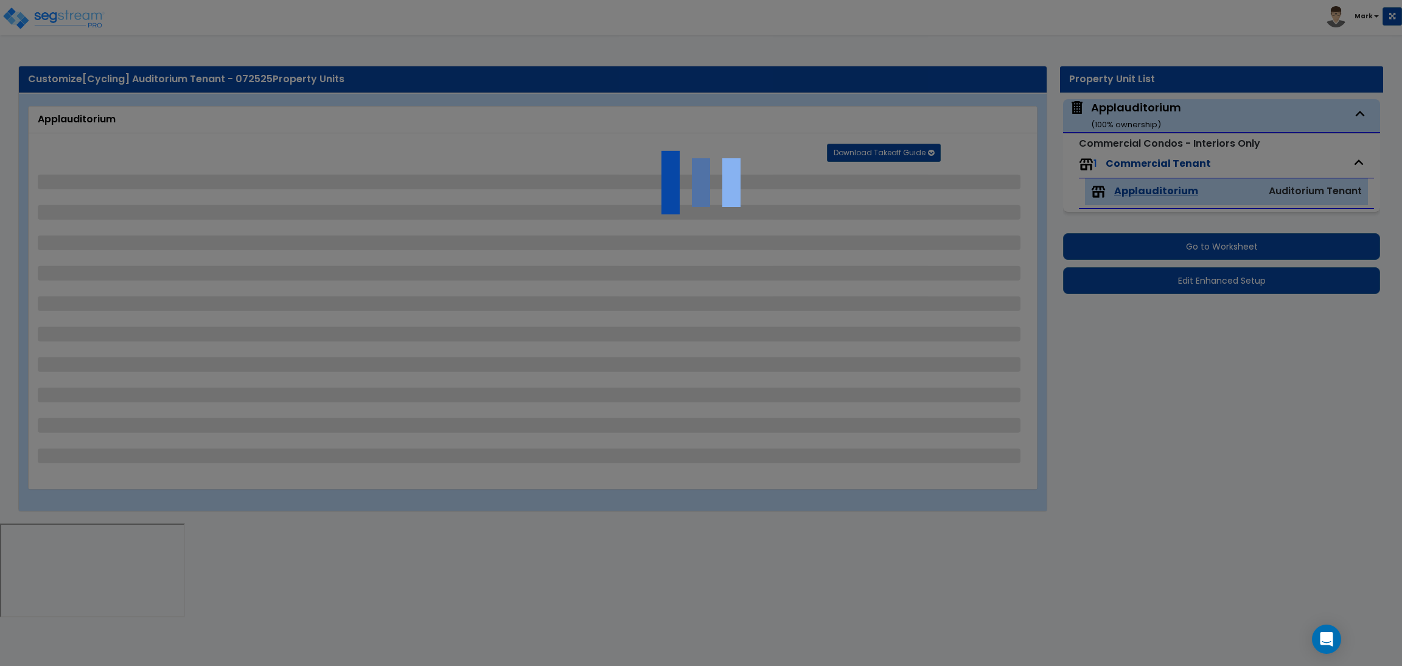
select select "2"
select select "3"
select select "5"
select select "2"
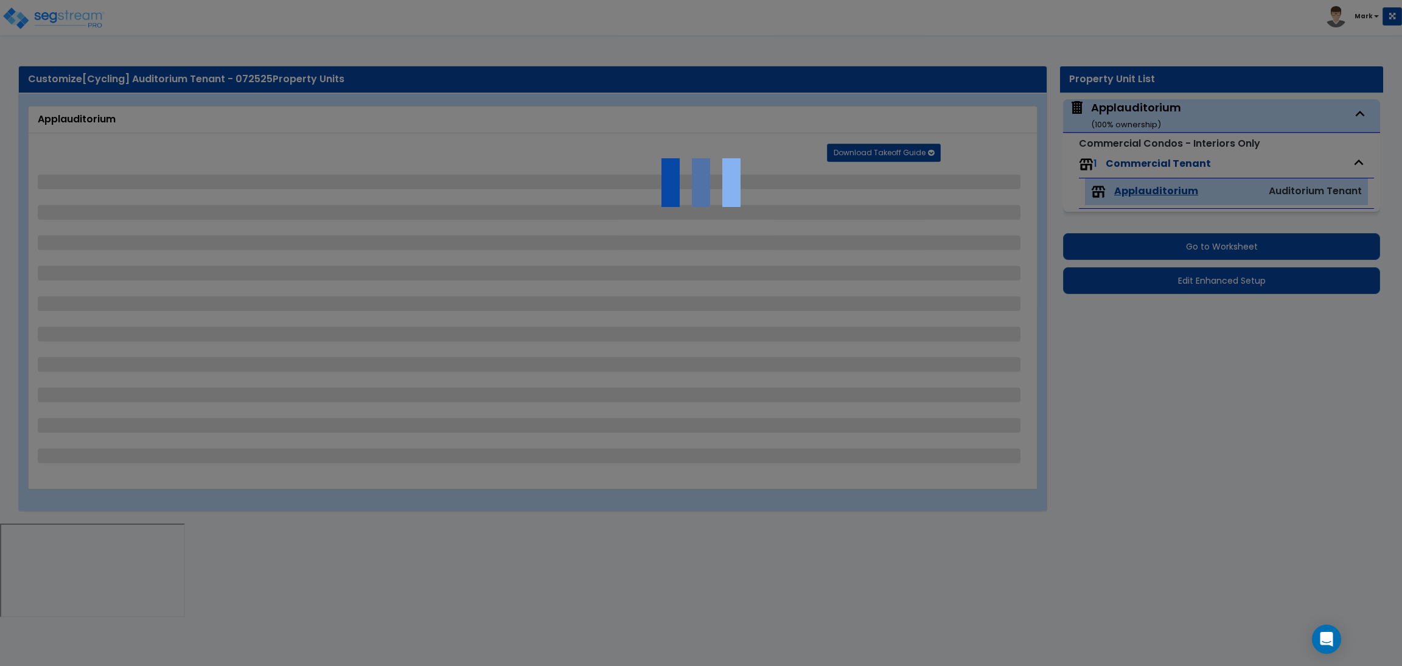
select select "4"
select select "1"
select select "2"
select select "1"
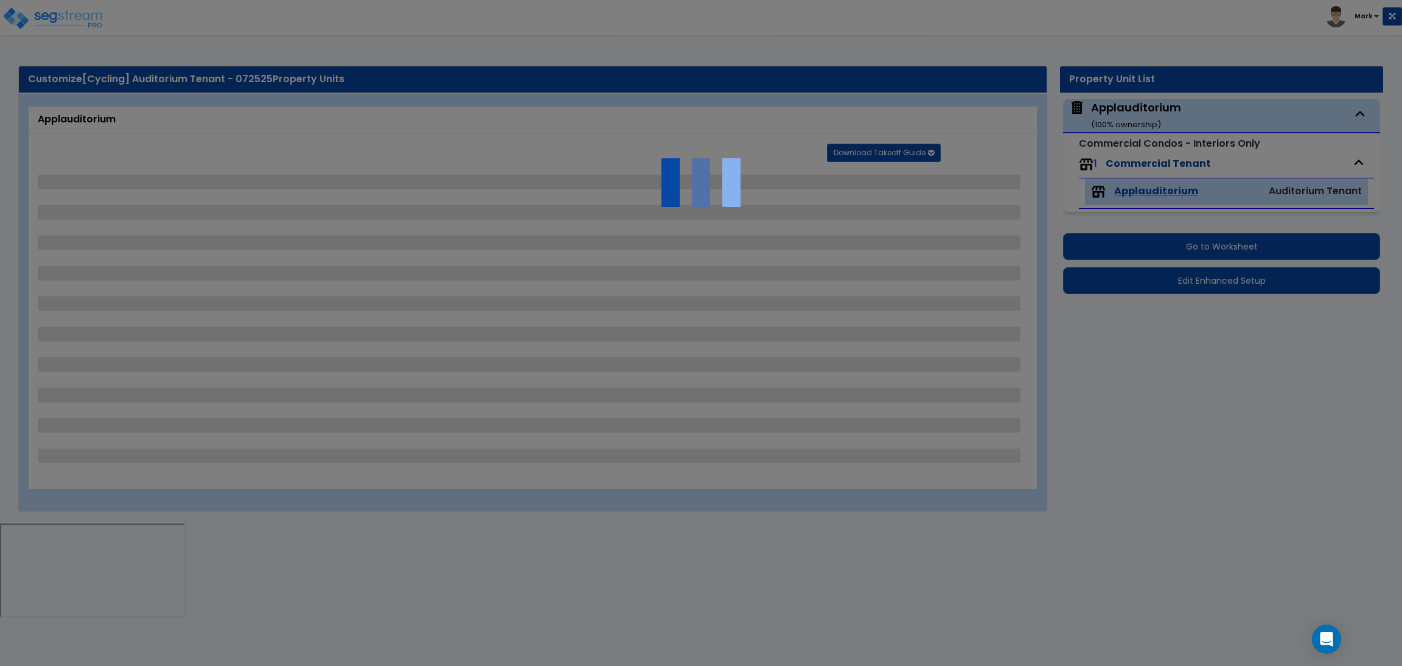
select select "4"
select select "2"
select select "4"
select select "3"
select select "4"
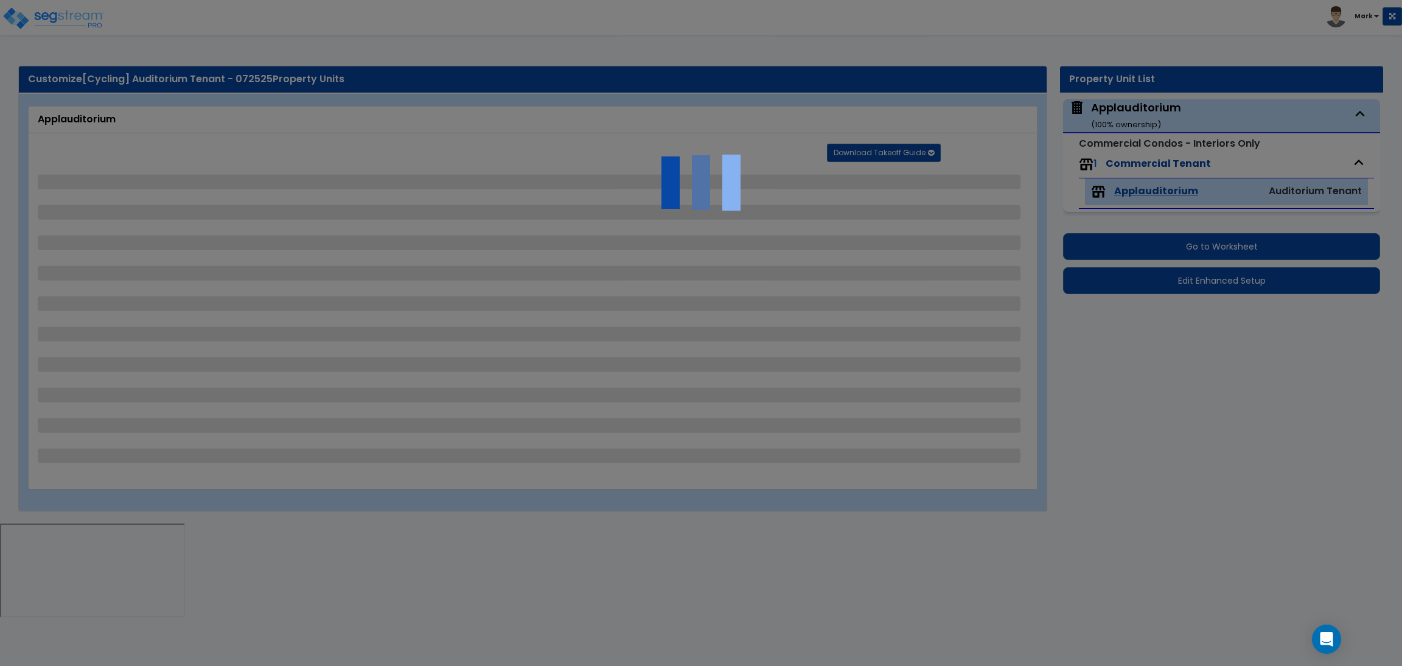
select select "4"
select select "2"
select select "1"
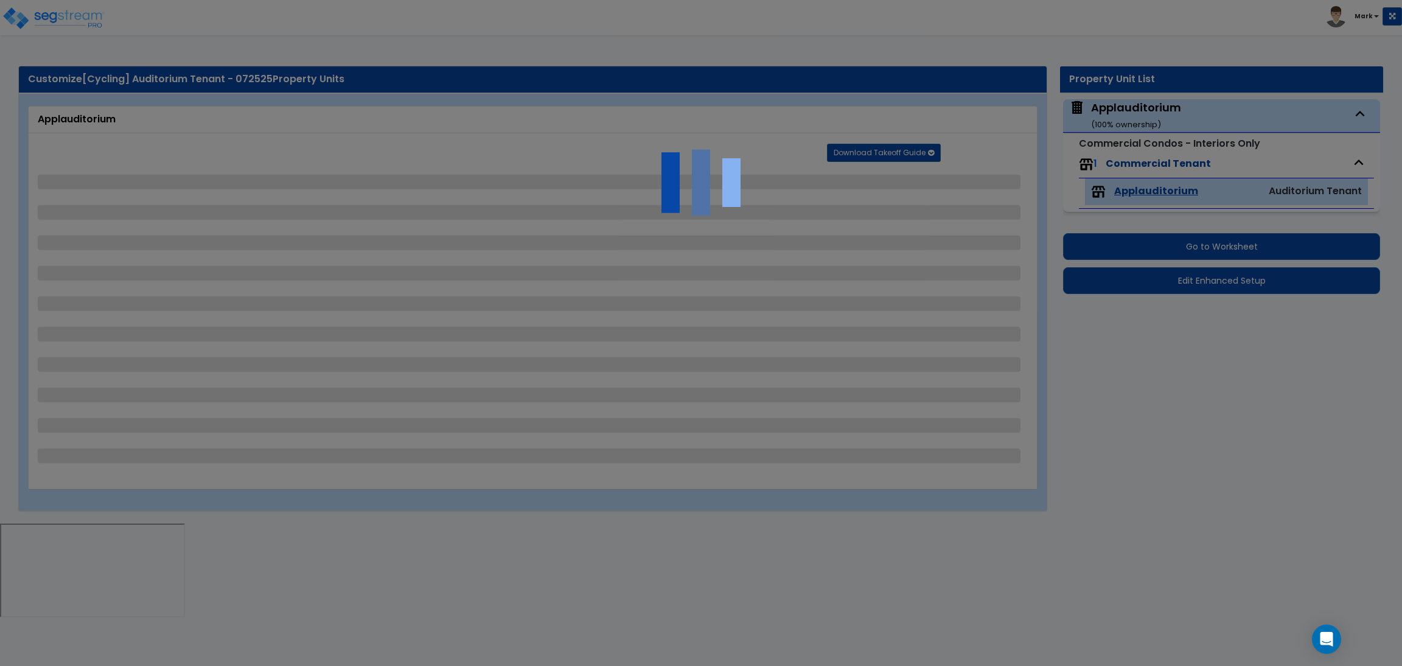
select select "2"
select select "4"
select select "1"
select select "2"
select select "1"
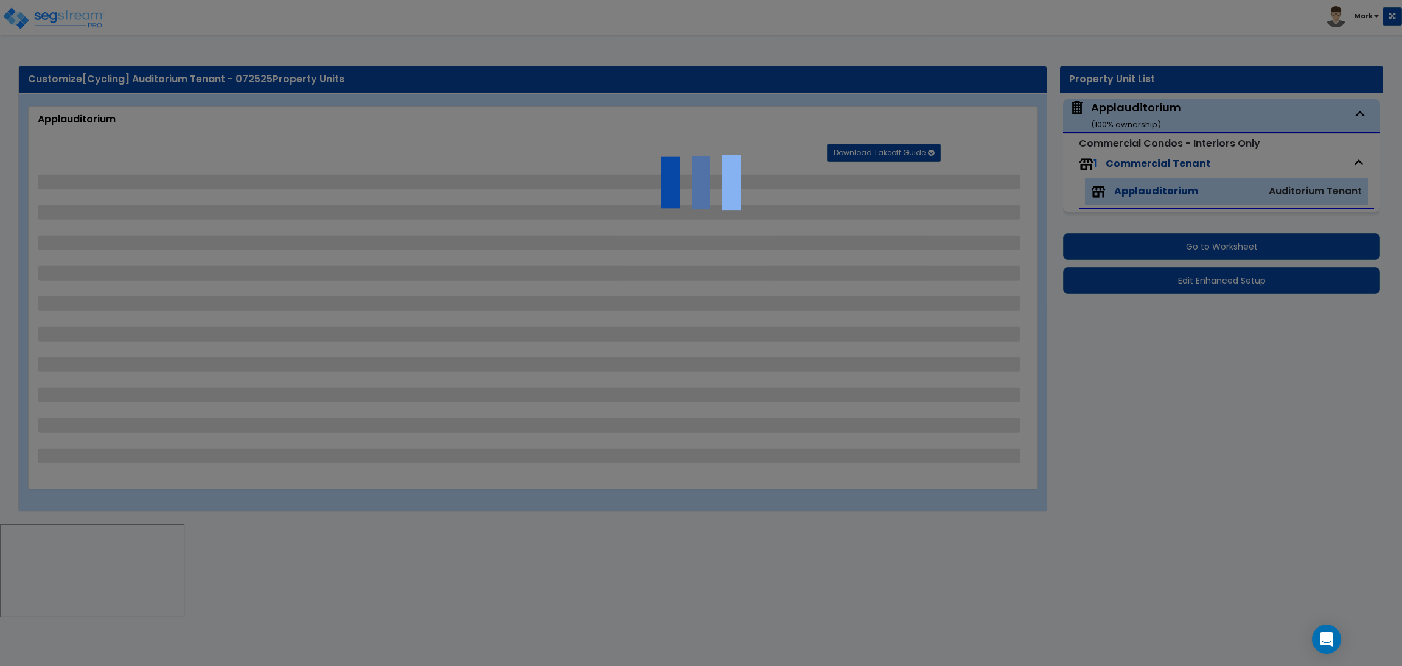
select select "7"
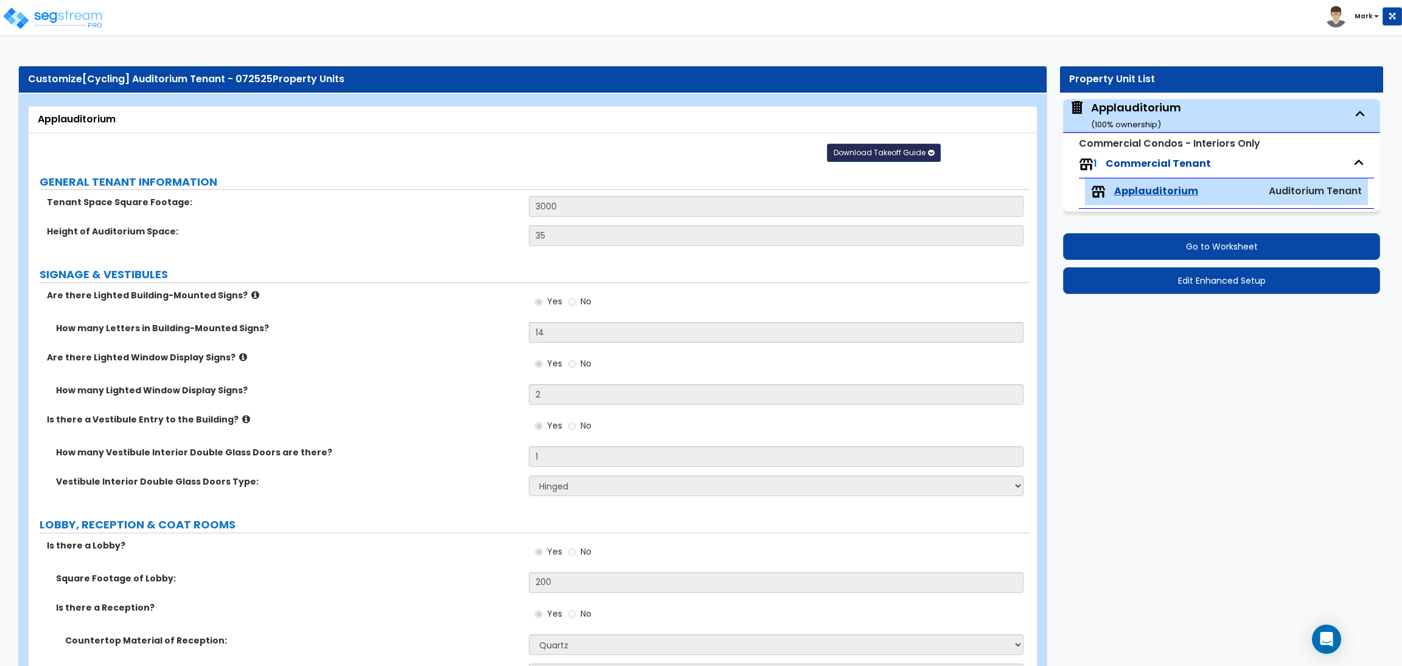
click at [857, 156] on span "Download Takeoff Guide" at bounding box center [880, 152] width 92 height 10
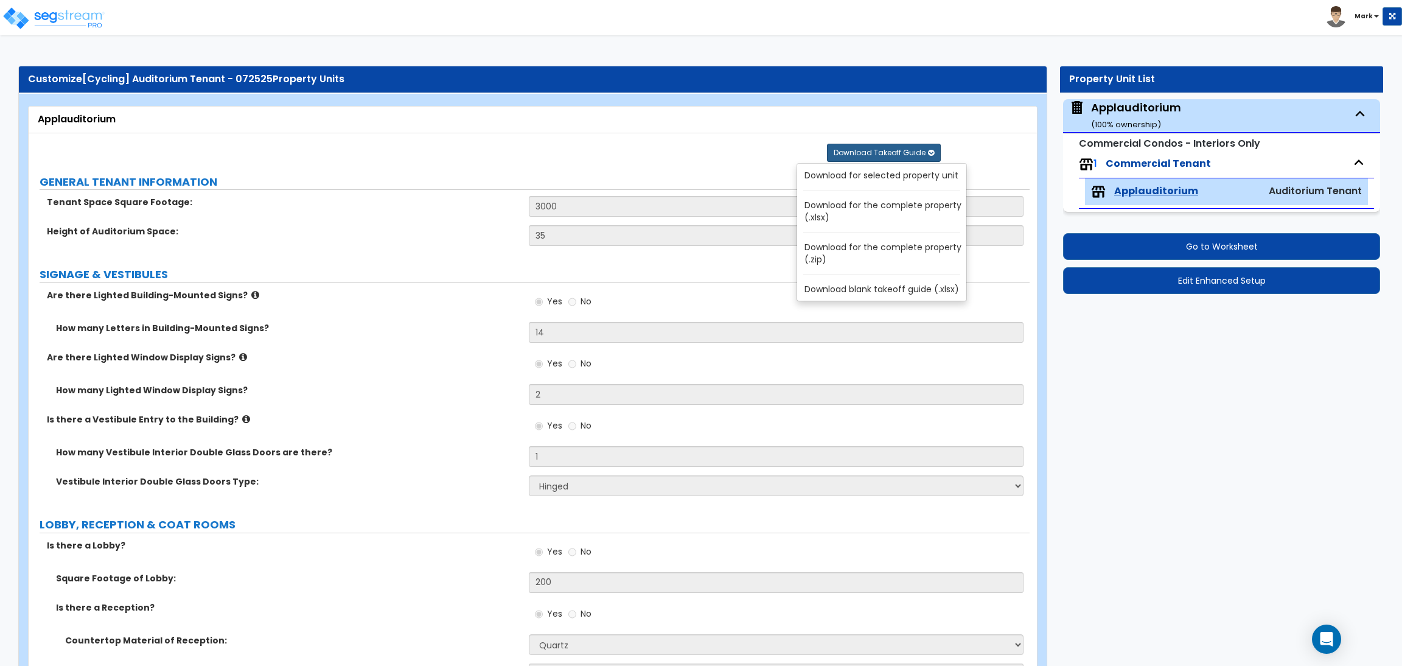
click at [854, 209] on link "Download for the complete property (.xlsx)" at bounding box center [884, 211] width 164 height 29
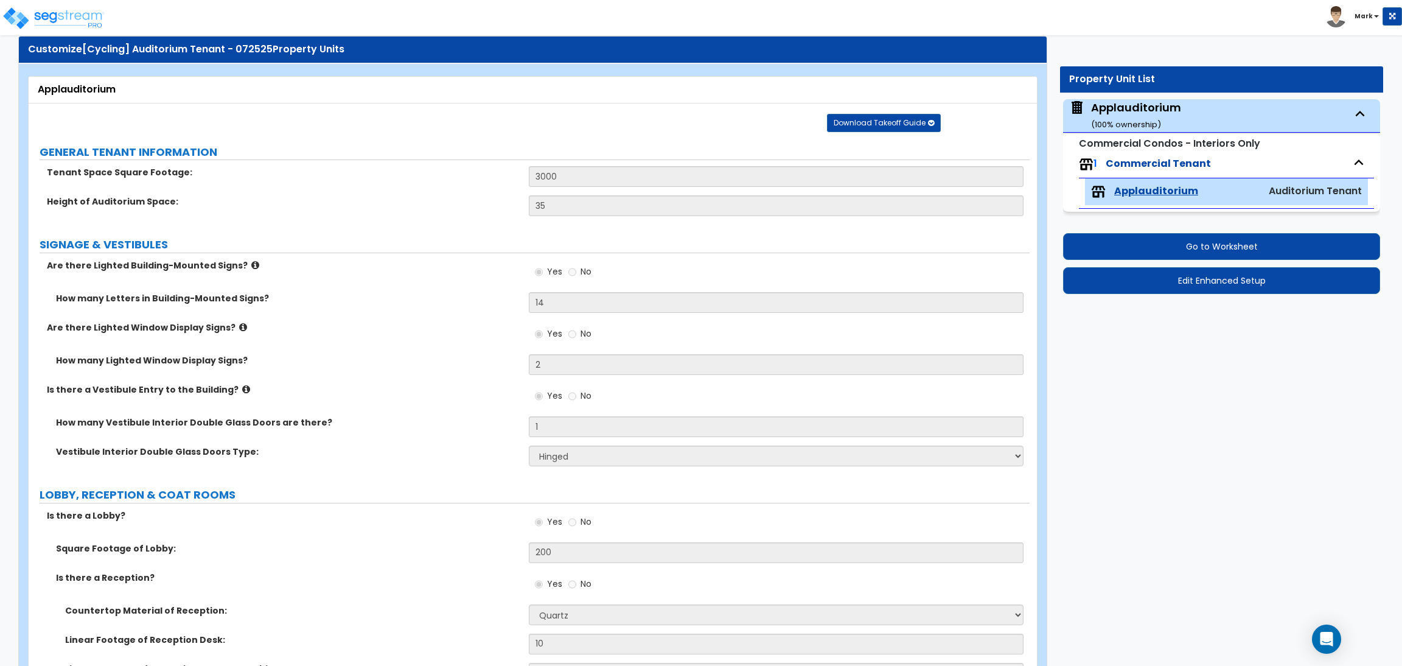
scroll to position [91, 0]
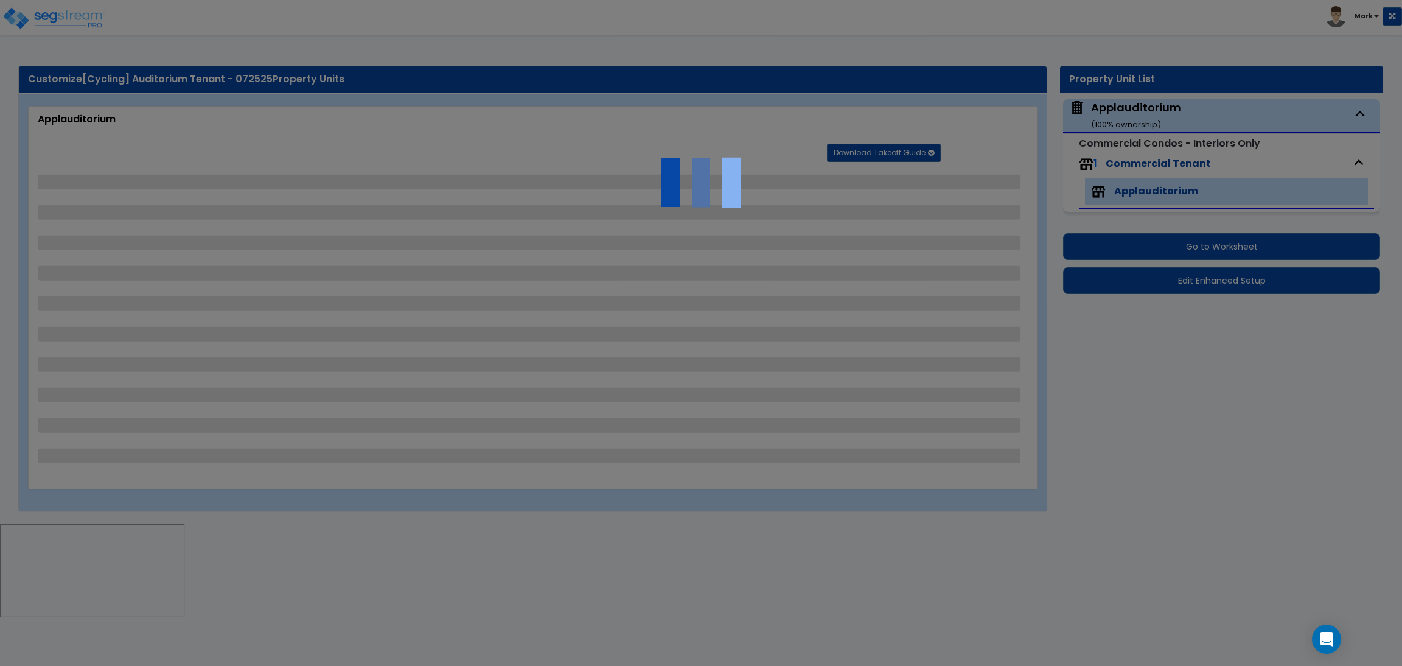
select select "4"
select select "2"
select select "4"
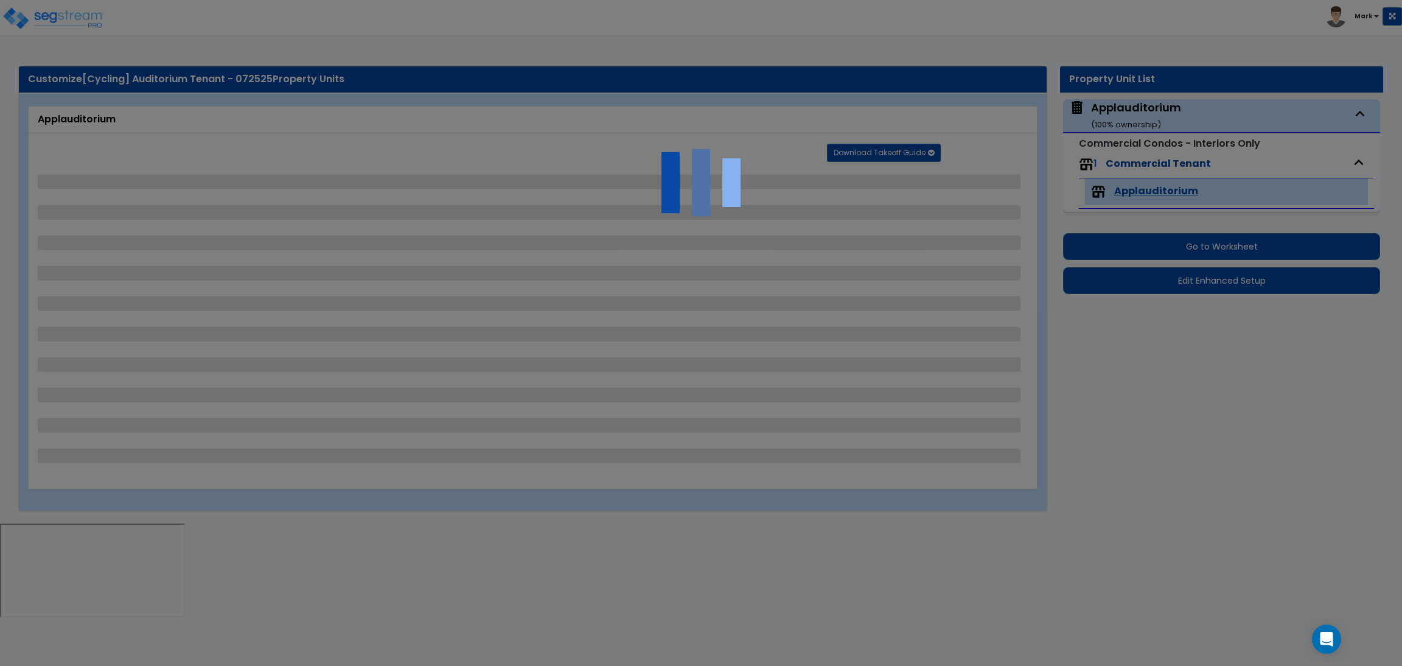
select select "1"
select select "2"
select select "3"
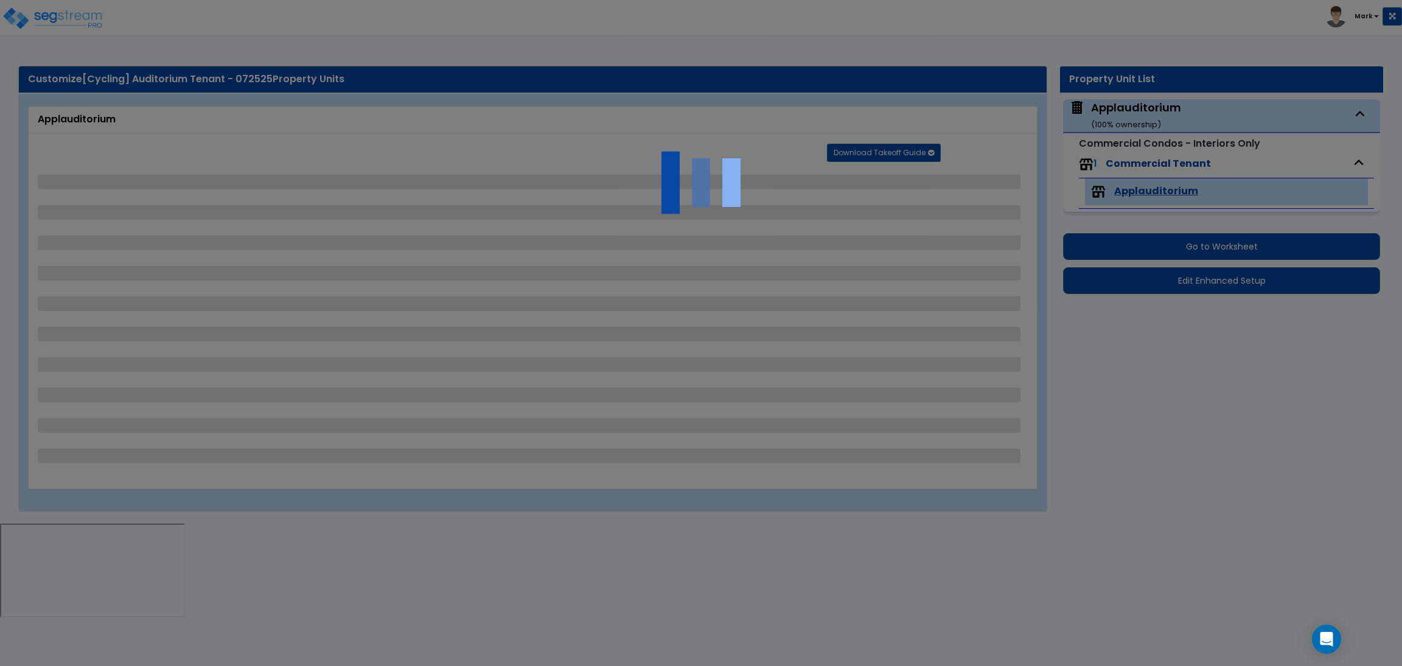
select select "5"
select select "2"
select select "1"
select select "2"
select select "1"
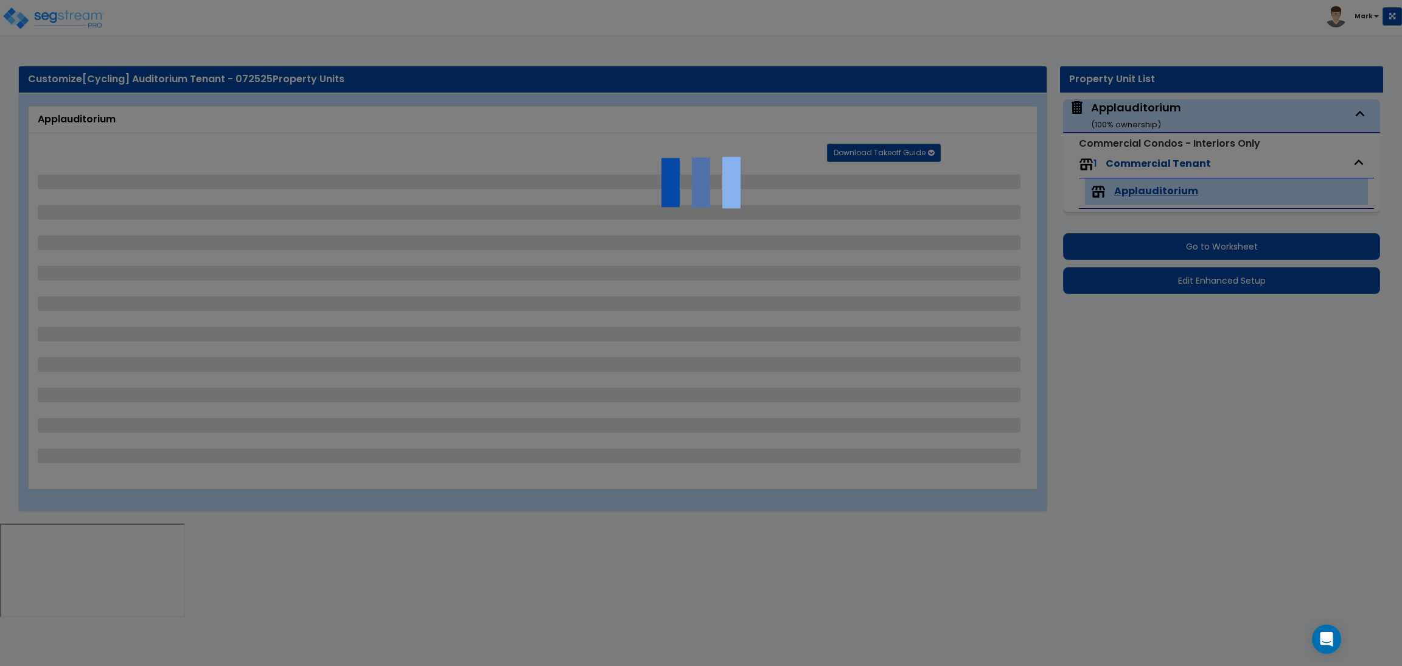
select select "1"
select select "2"
select select "8"
select select "5"
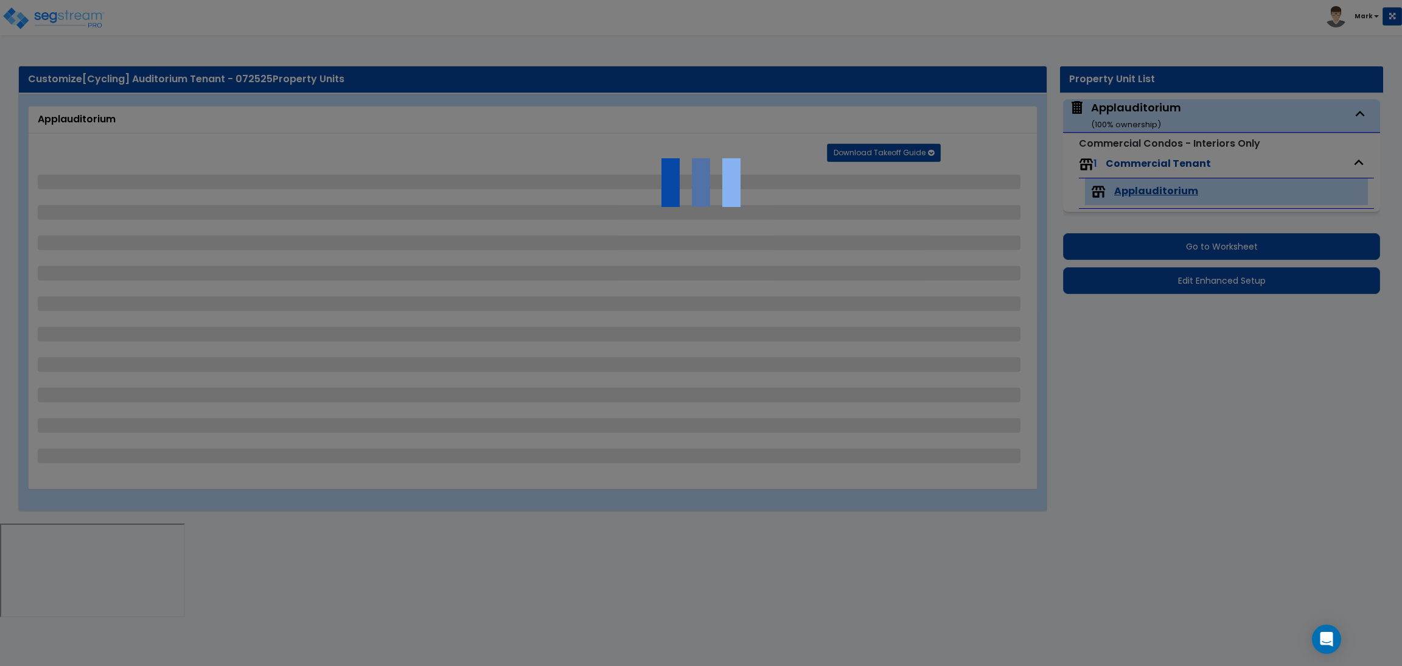
select select "2"
select select "3"
select select "5"
select select "2"
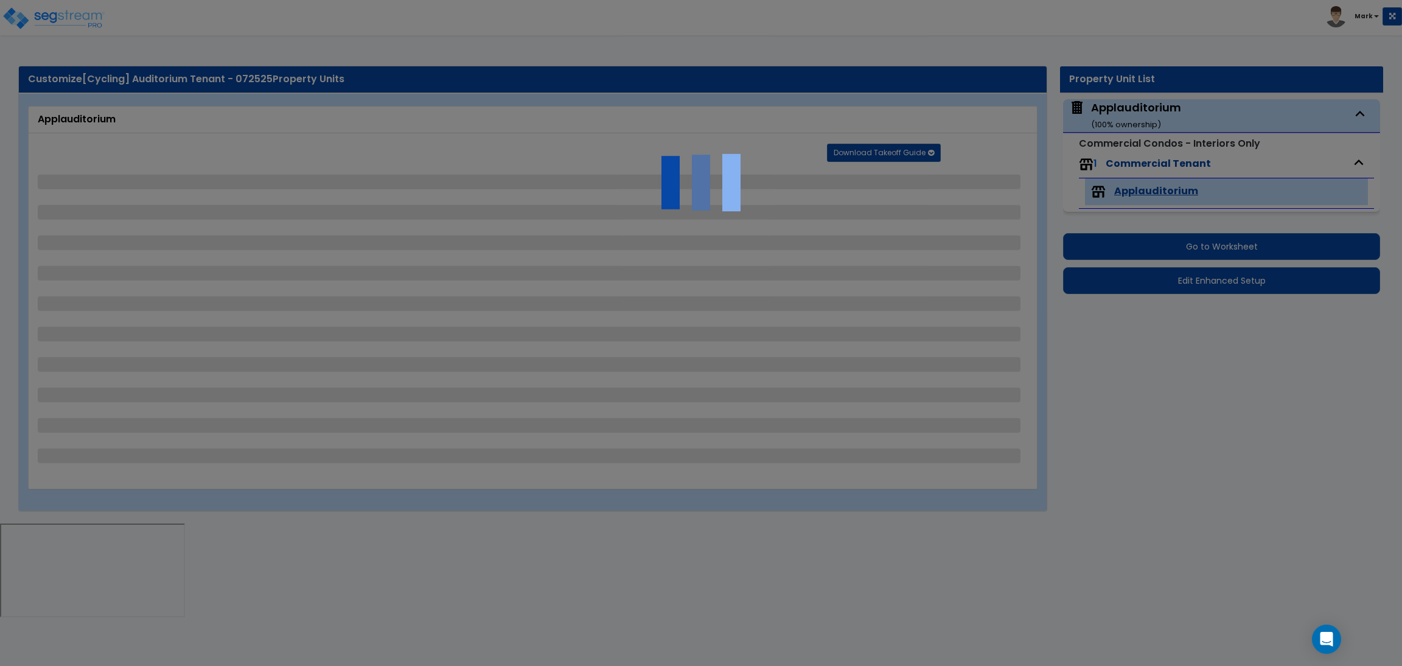
select select "4"
select select "1"
select select "2"
select select "1"
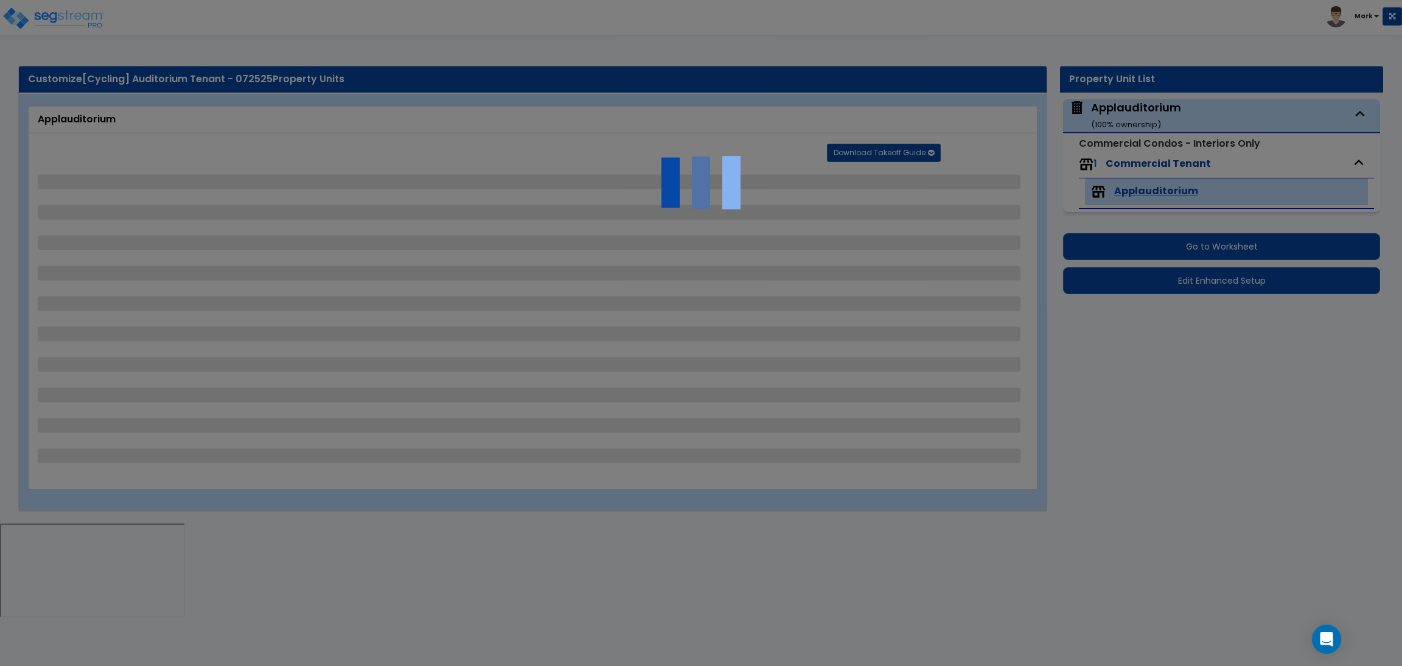
select select "4"
select select "2"
select select "4"
select select "3"
select select "4"
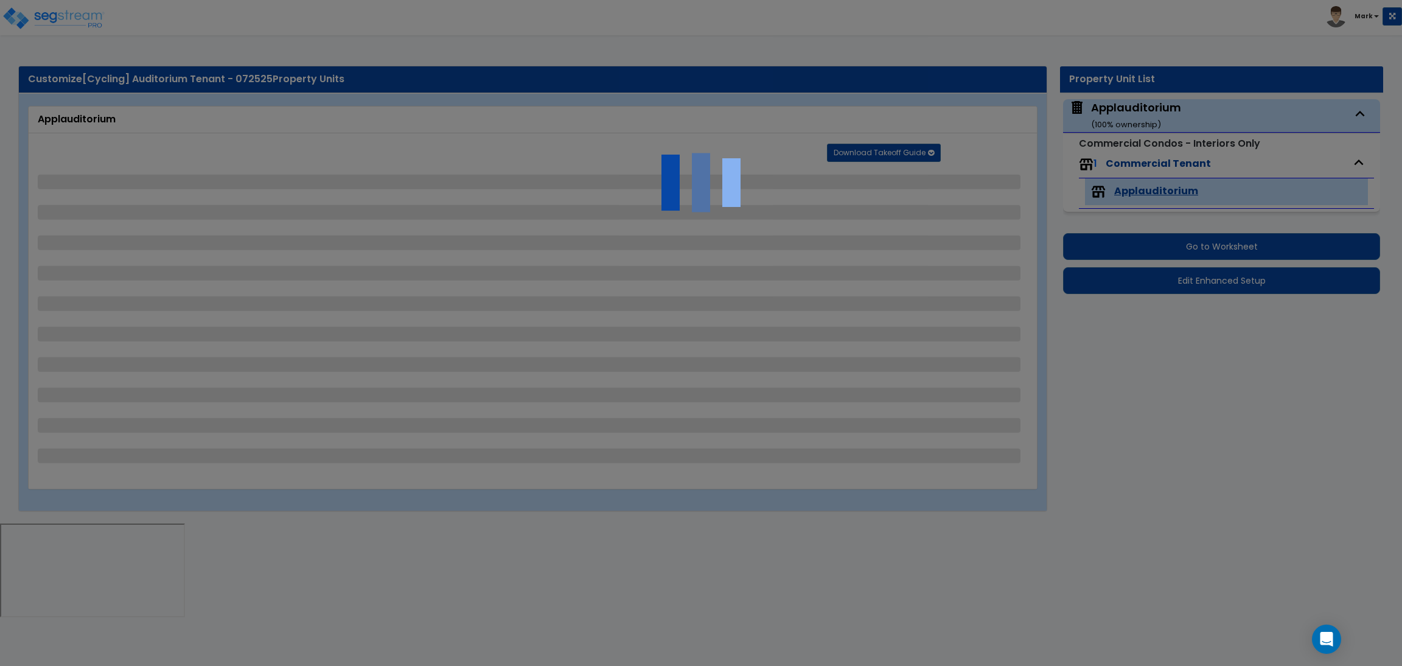
select select "4"
select select "2"
select select "1"
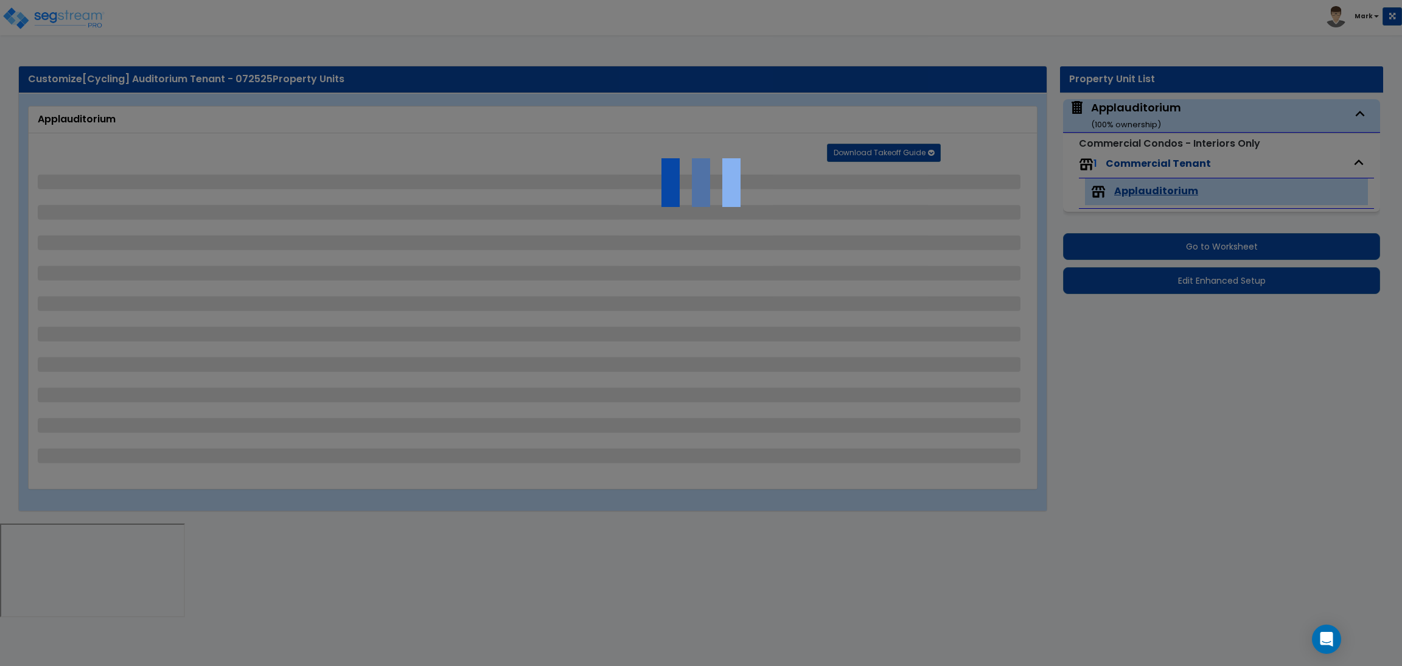
select select "2"
select select "4"
select select "1"
select select "2"
select select "1"
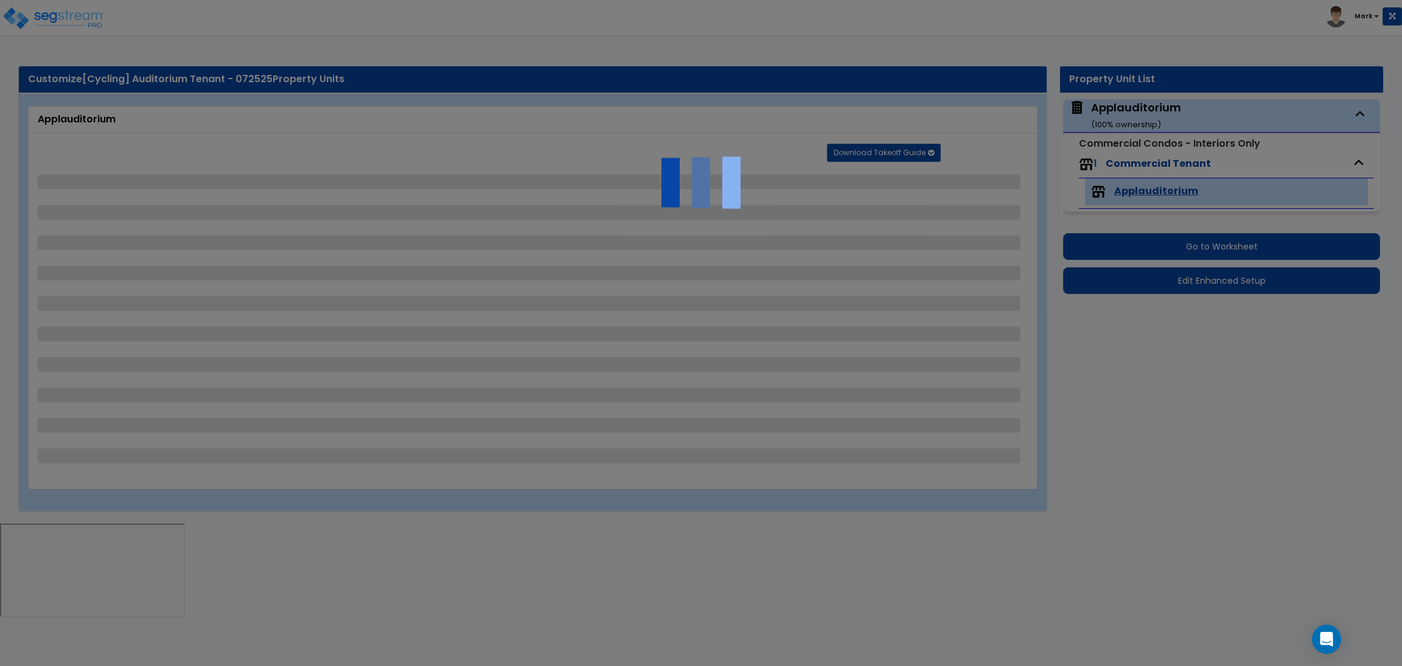
select select "7"
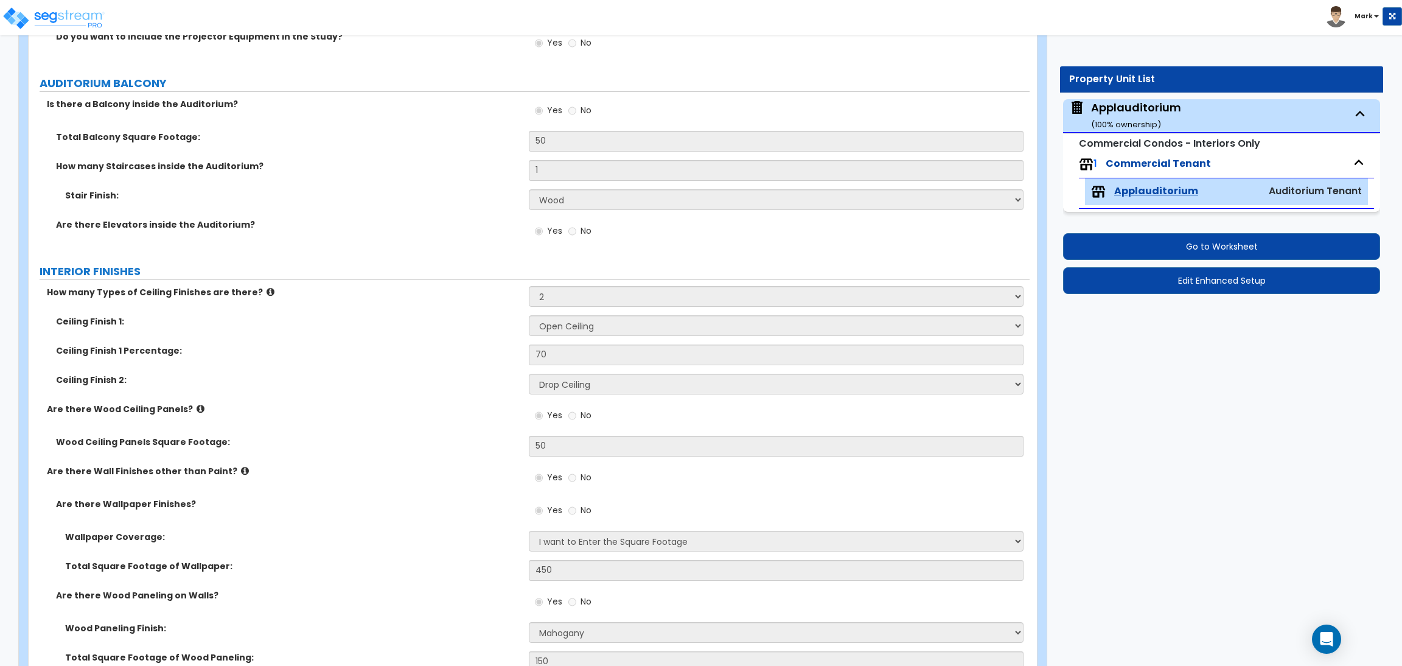
scroll to position [1552, 0]
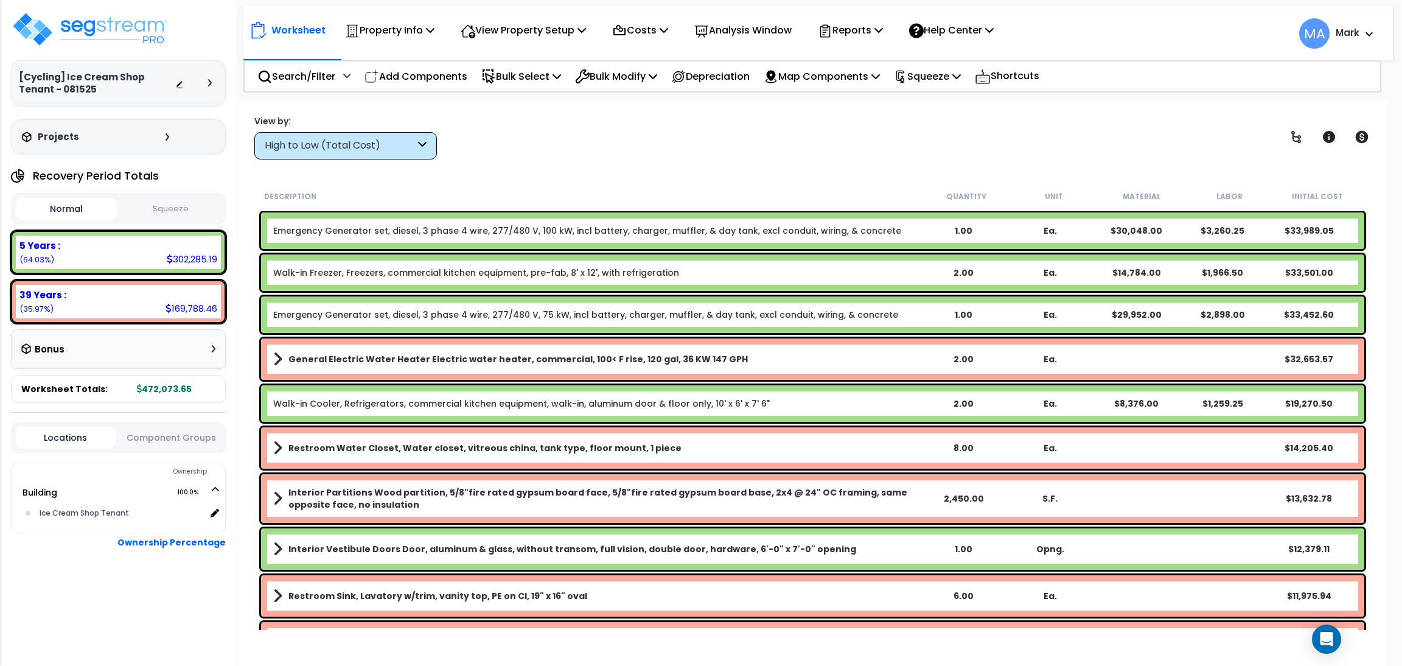
scroll to position [53, 0]
click at [392, 141] on div "High to Low (Total Cost)" at bounding box center [340, 146] width 150 height 14
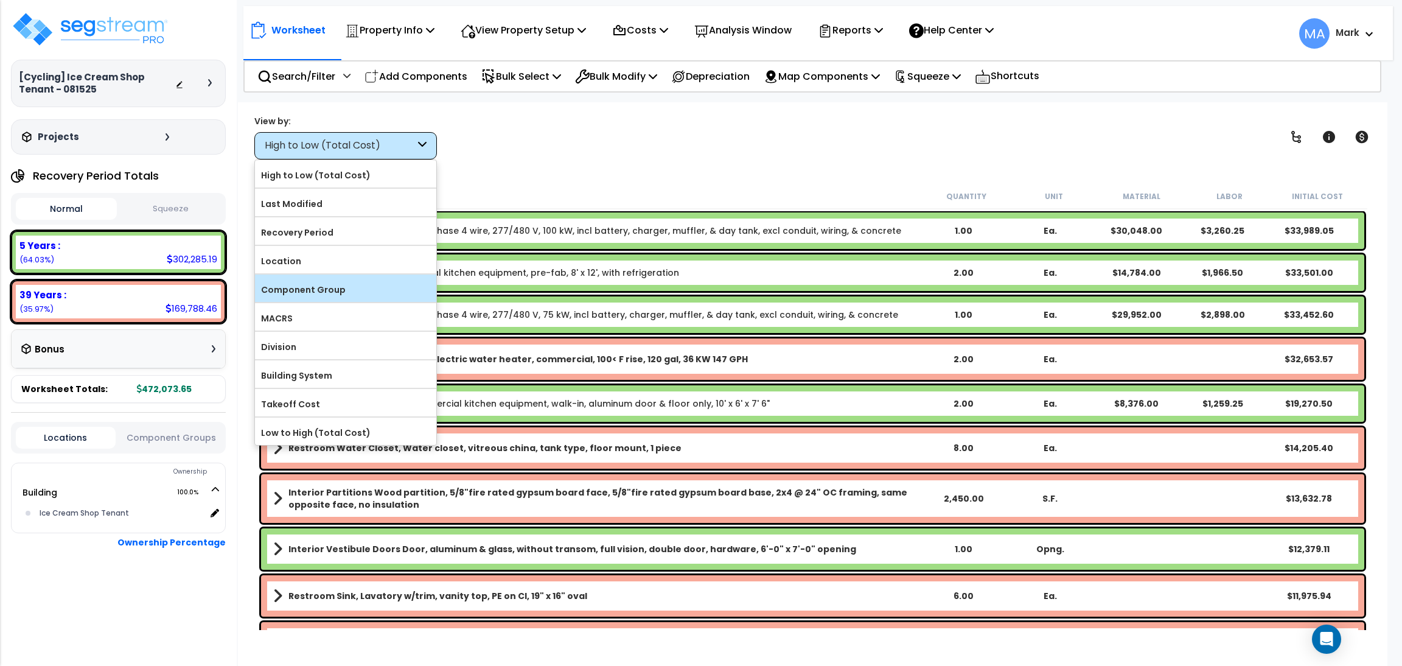
click at [353, 279] on div "Component Group" at bounding box center [345, 287] width 181 height 27
click at [347, 285] on label "Component Group" at bounding box center [345, 290] width 181 height 18
click at [0, 0] on input "Component Group" at bounding box center [0, 0] width 0 height 0
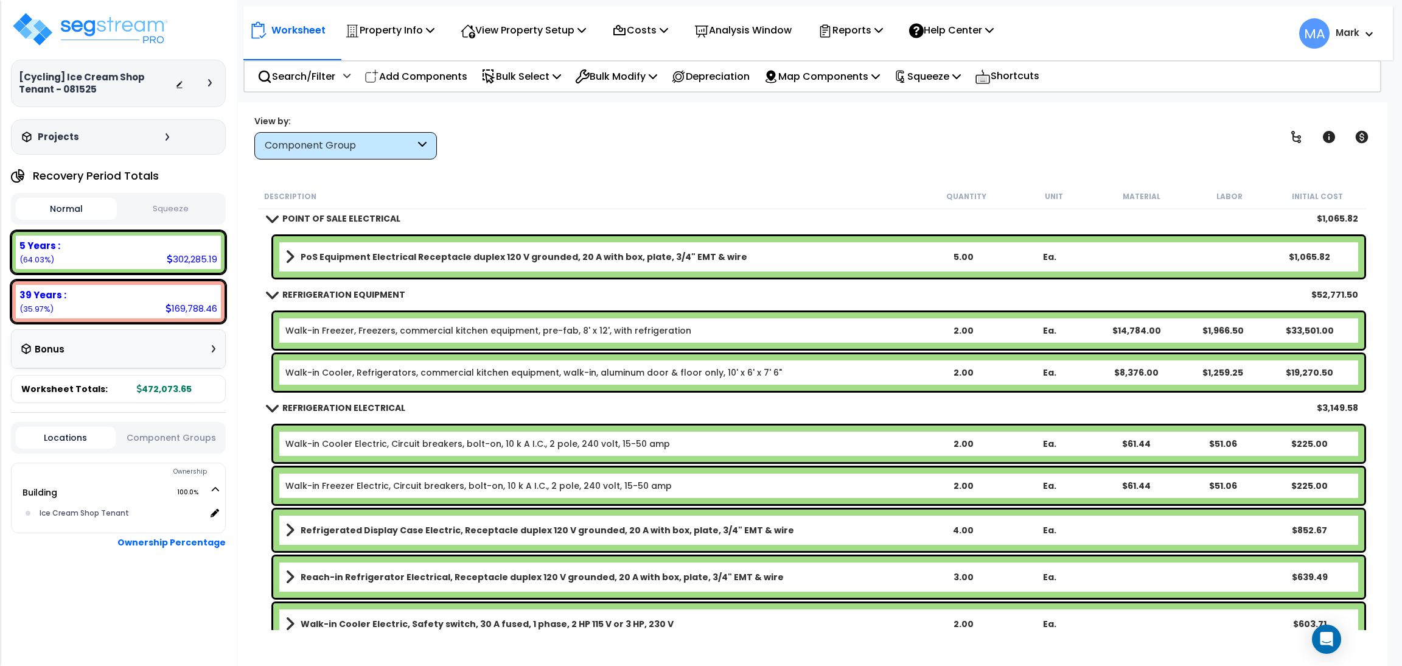
scroll to position [9845, 0]
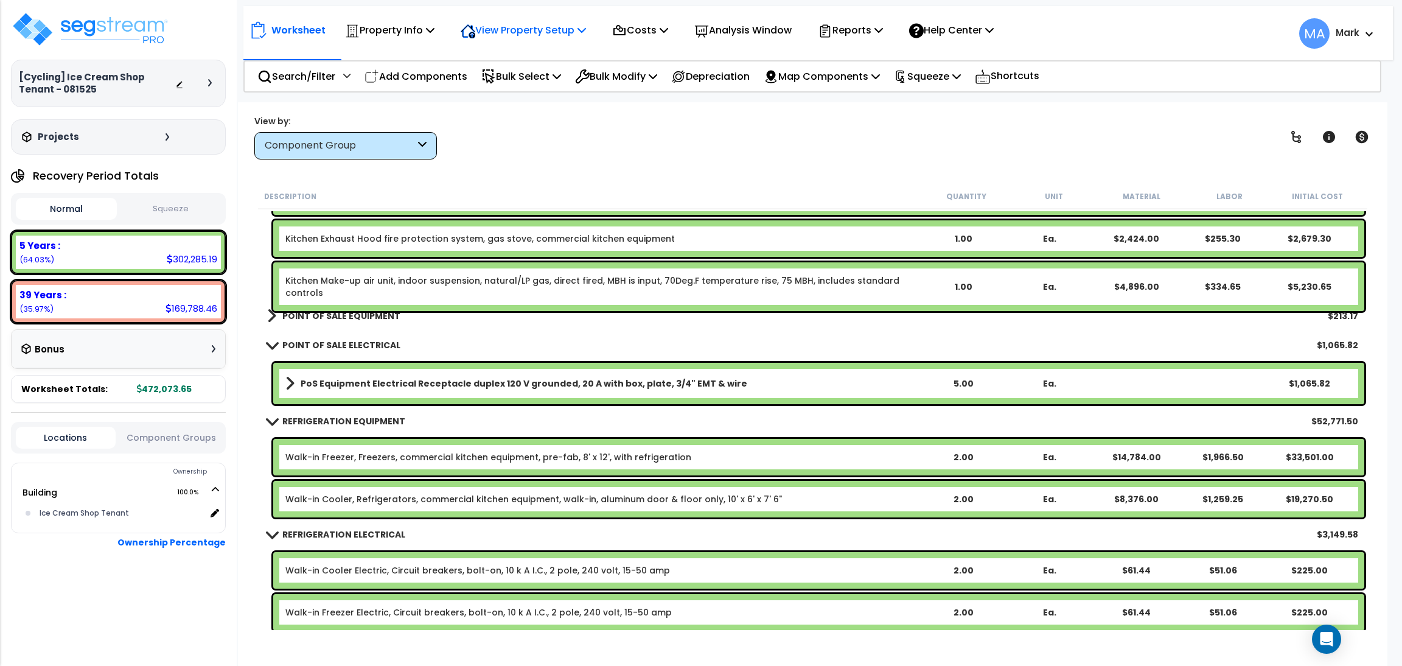
click at [574, 29] on p "View Property Setup" at bounding box center [523, 30] width 125 height 16
click at [543, 80] on link "View Questionnaire" at bounding box center [515, 83] width 120 height 24
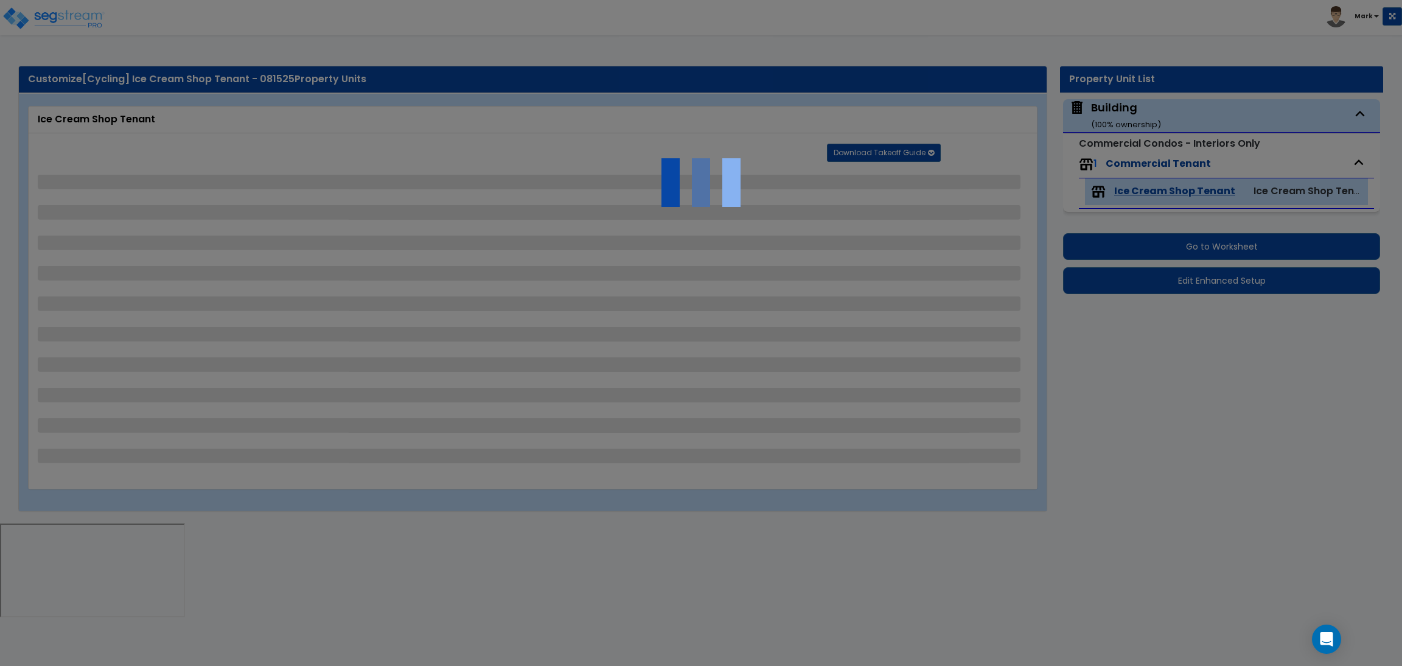
select select "4"
select select "2"
select select "3"
select select "2"
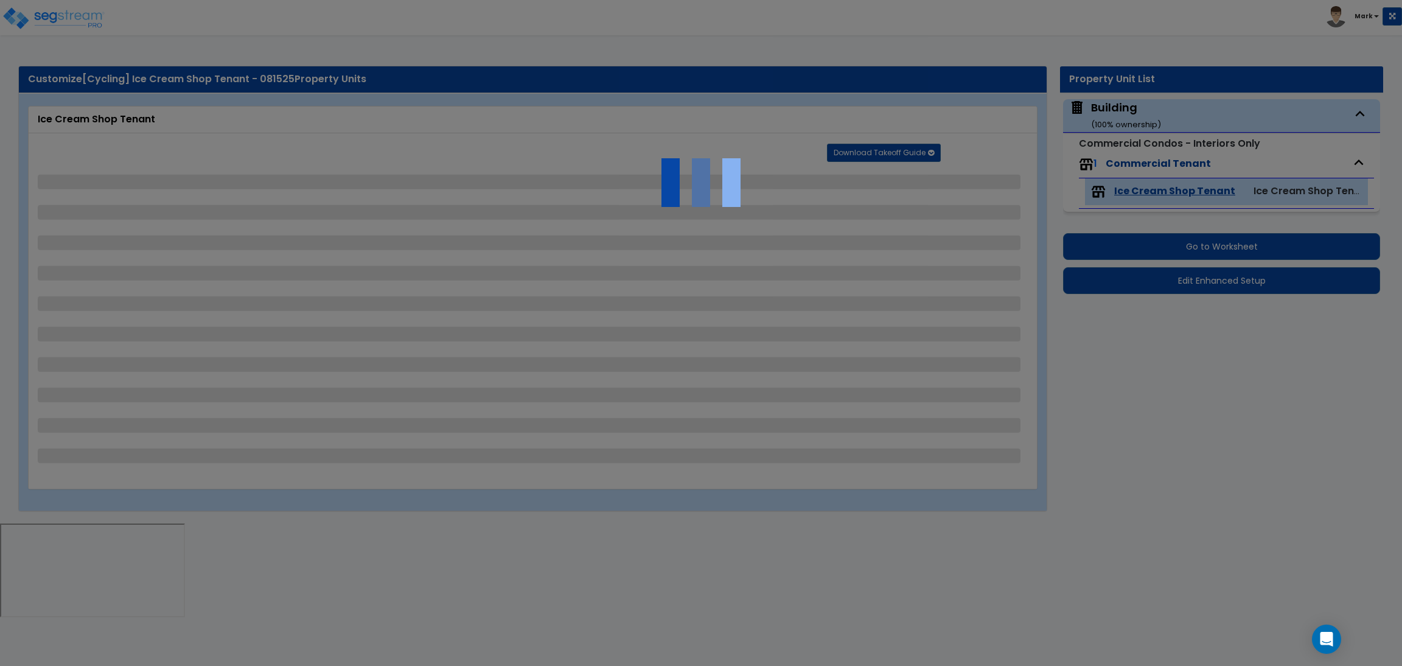
select select "2"
select select "1"
select select "3"
select select "5"
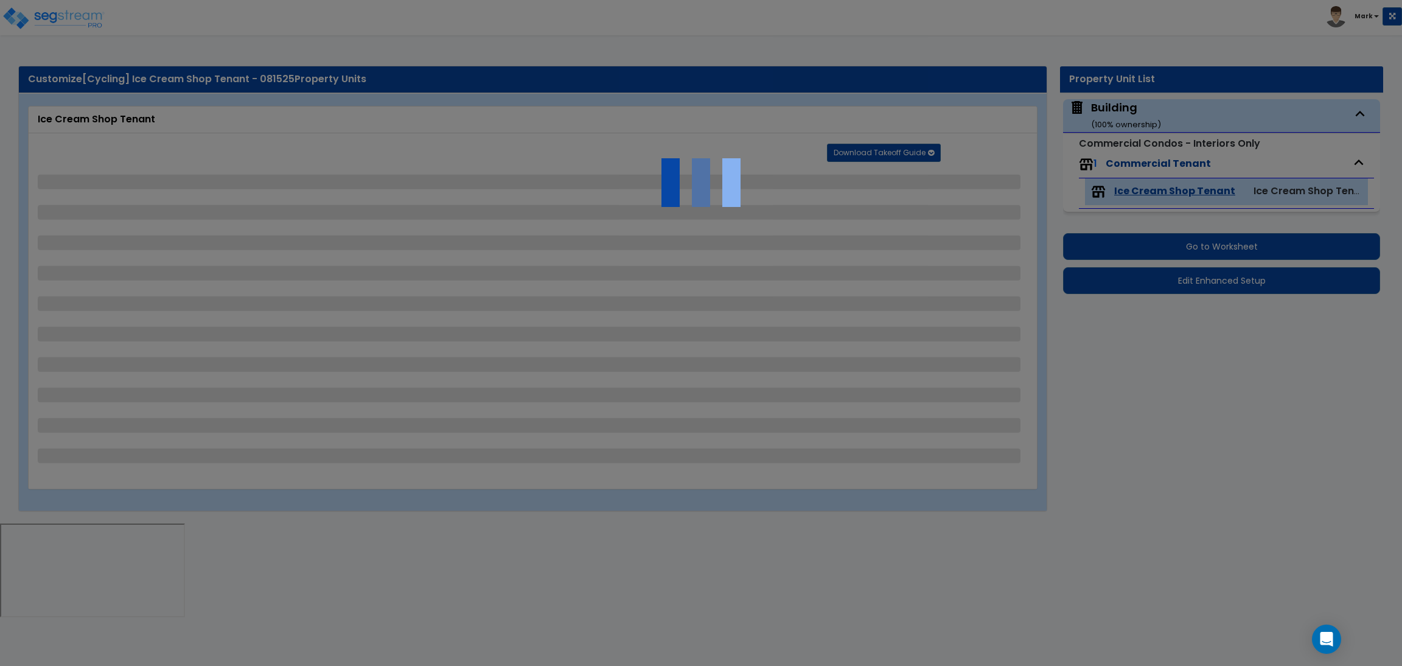
select select "2"
select select "3"
select select "2"
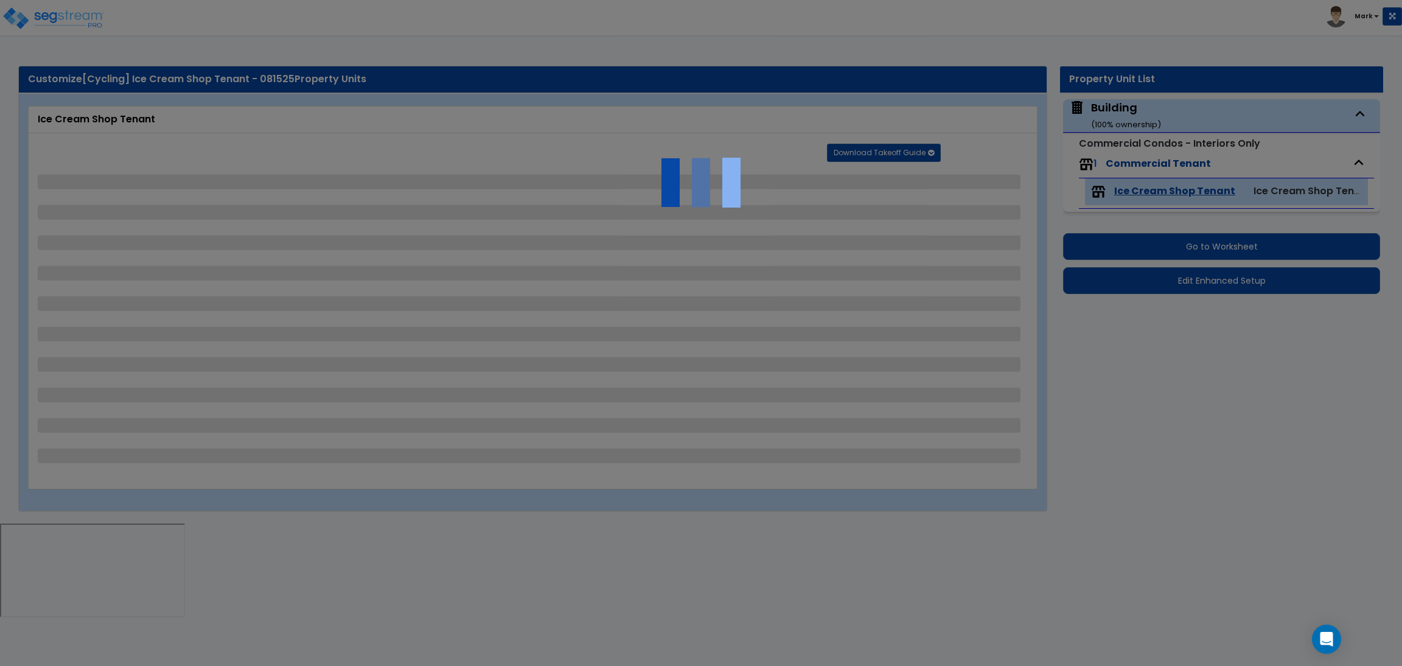
select select "4"
select select "2"
select select "6"
select select "1"
select select "2"
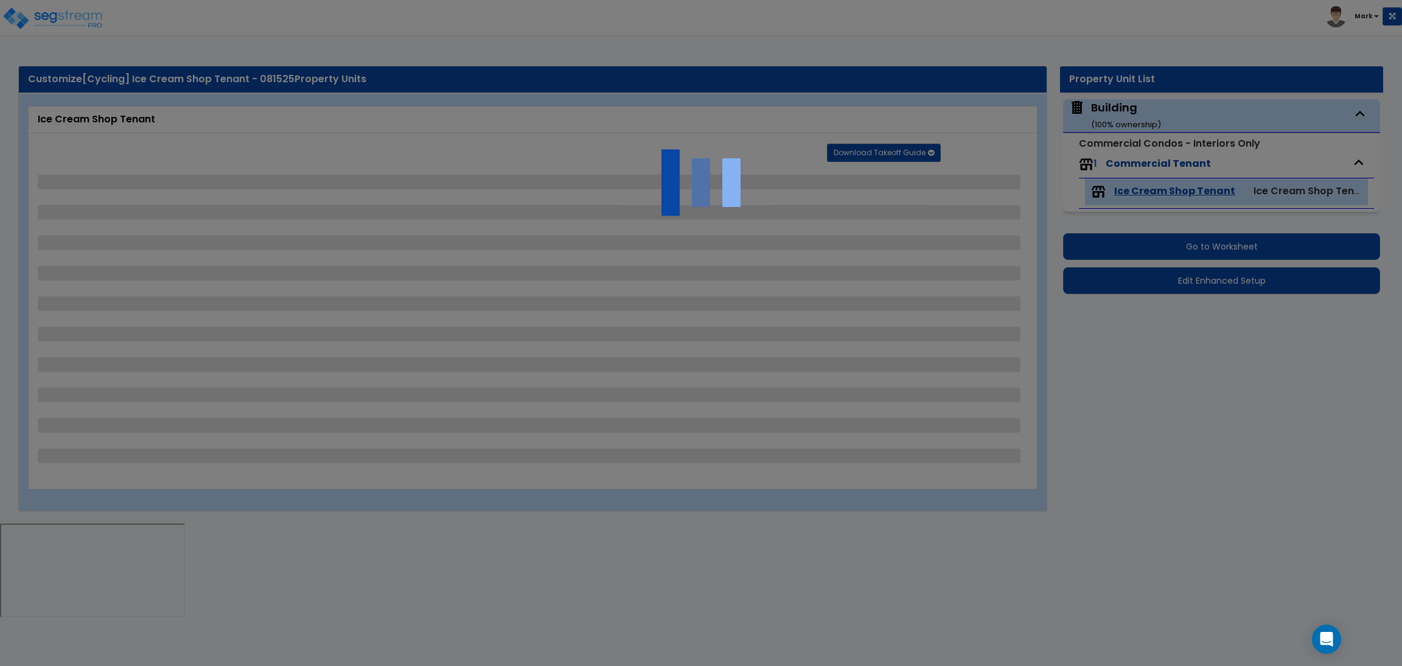
select select "2"
select select "3"
select select "1"
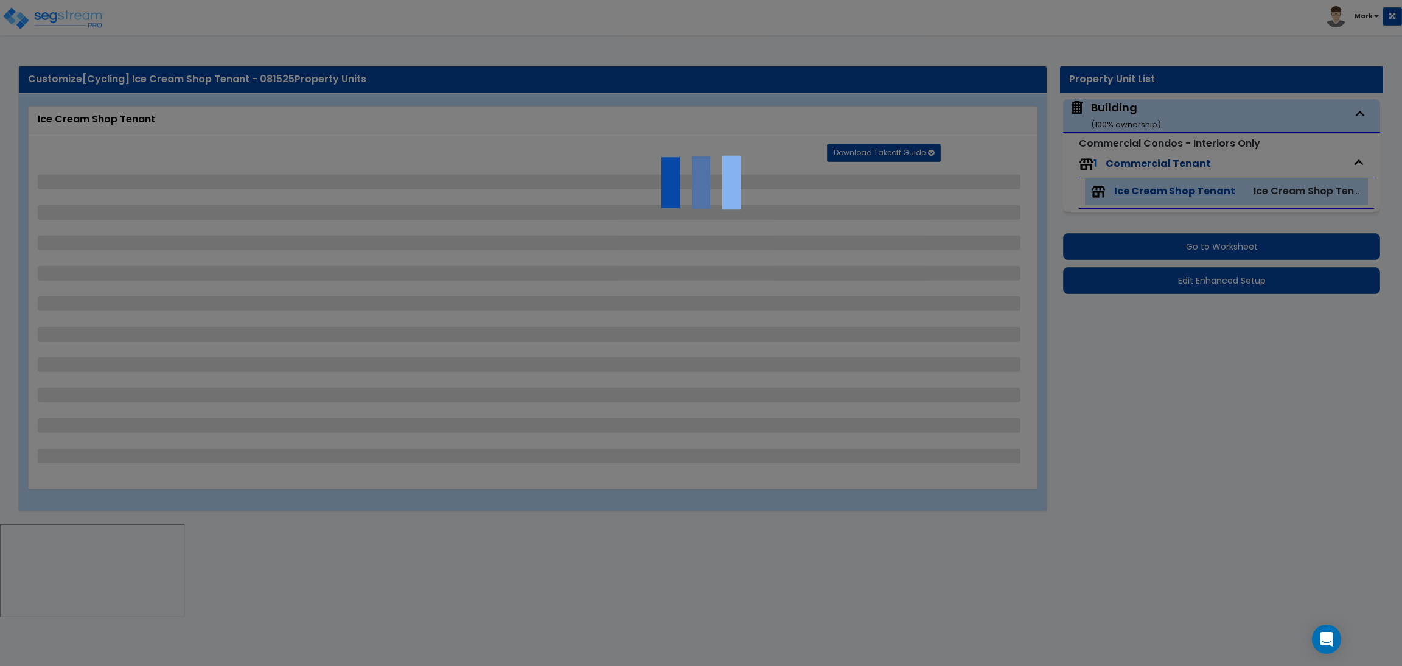
select select "2"
select select "4"
select select "1"
select select "2"
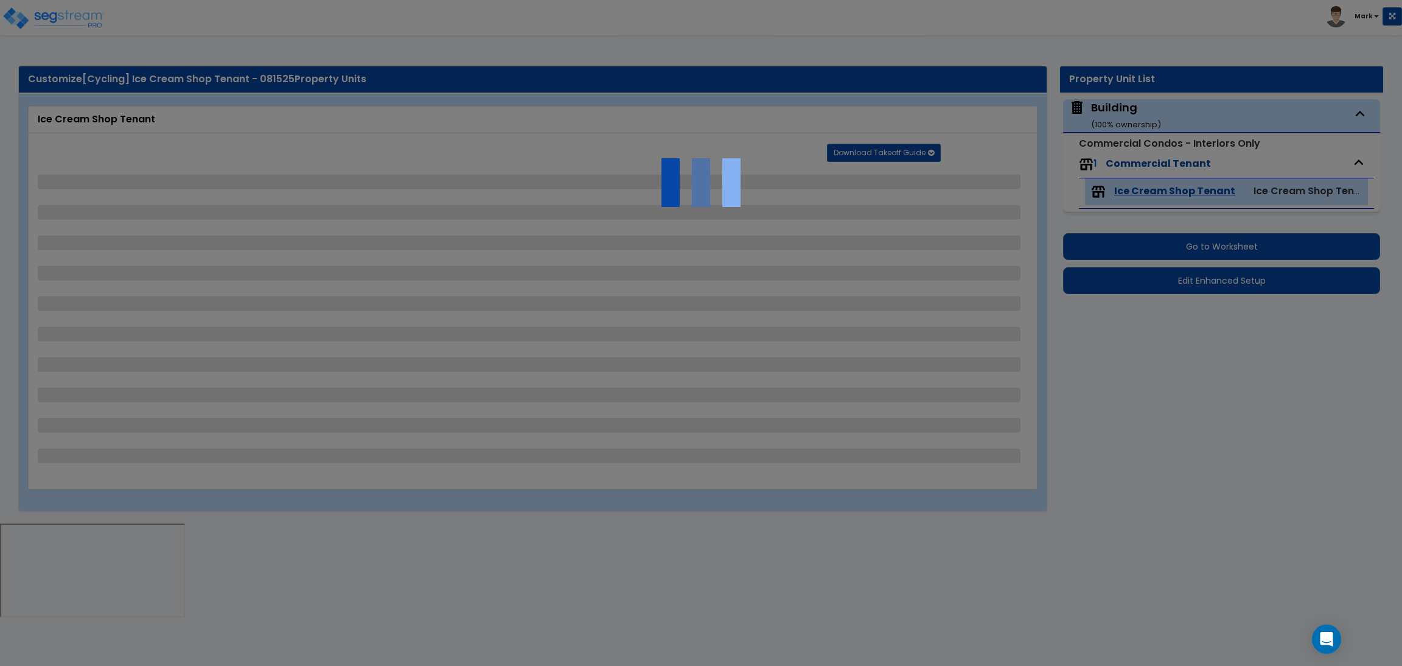
select select "1"
select select "4"
select select "3"
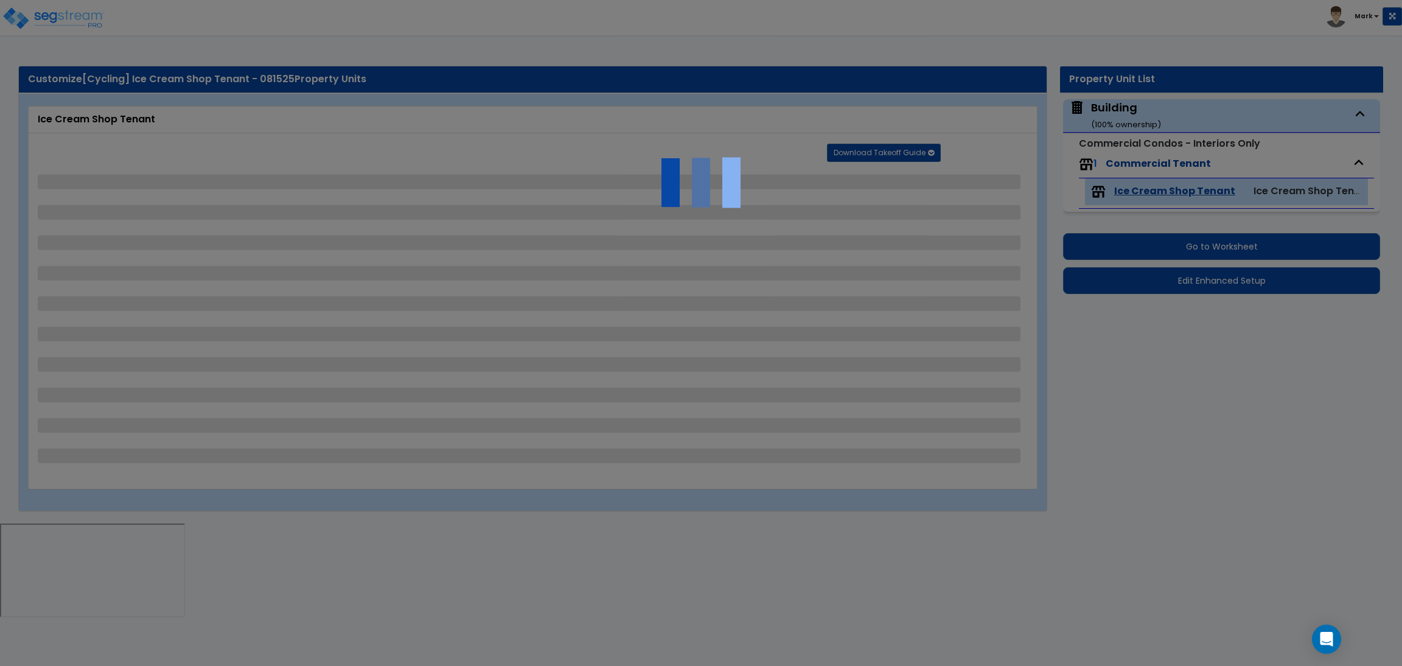
select select "2"
select select "1"
select select "4"
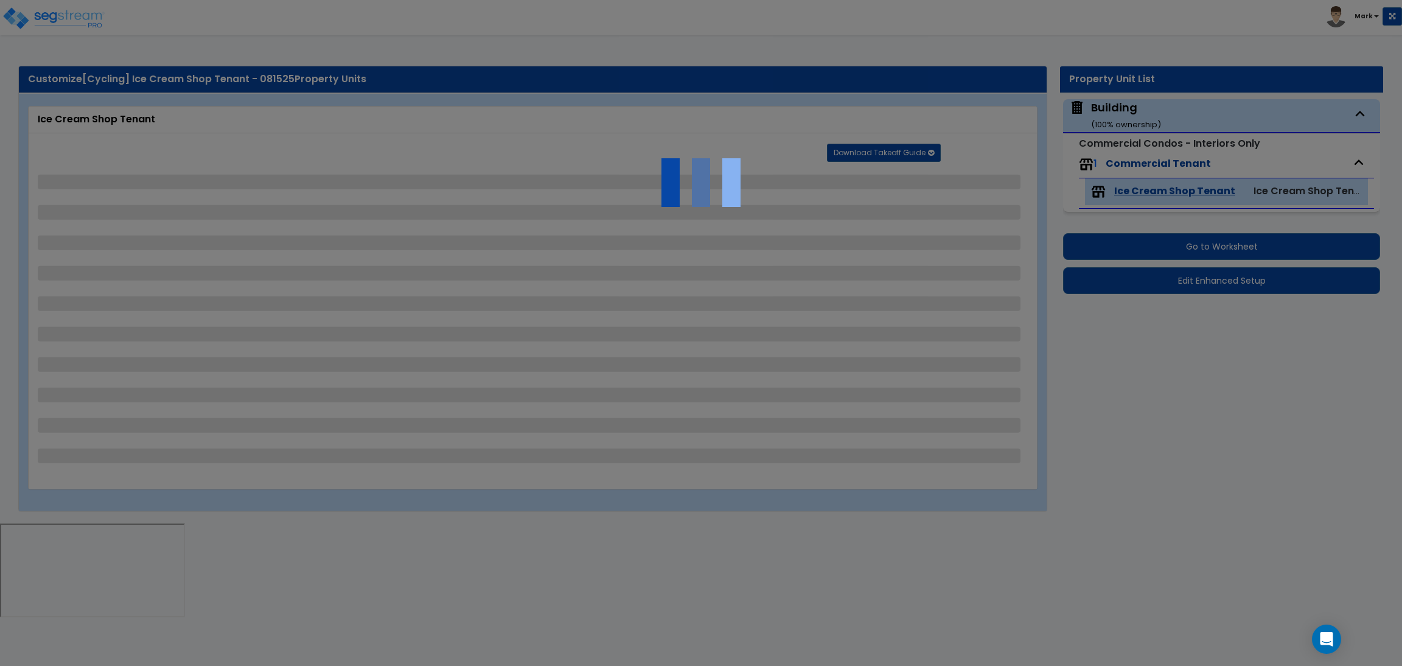
select select "2"
select select "4"
select select "3"
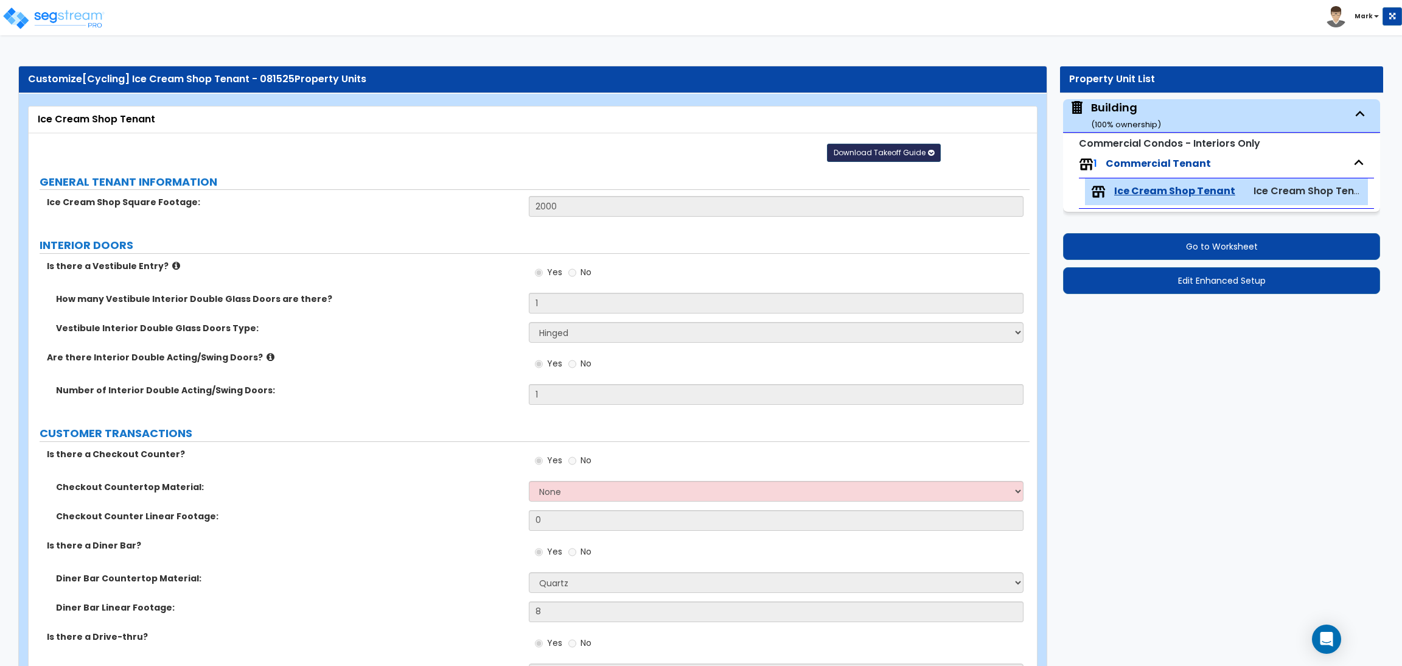
click at [856, 157] on span "Download Takeoff Guide" at bounding box center [880, 152] width 92 height 10
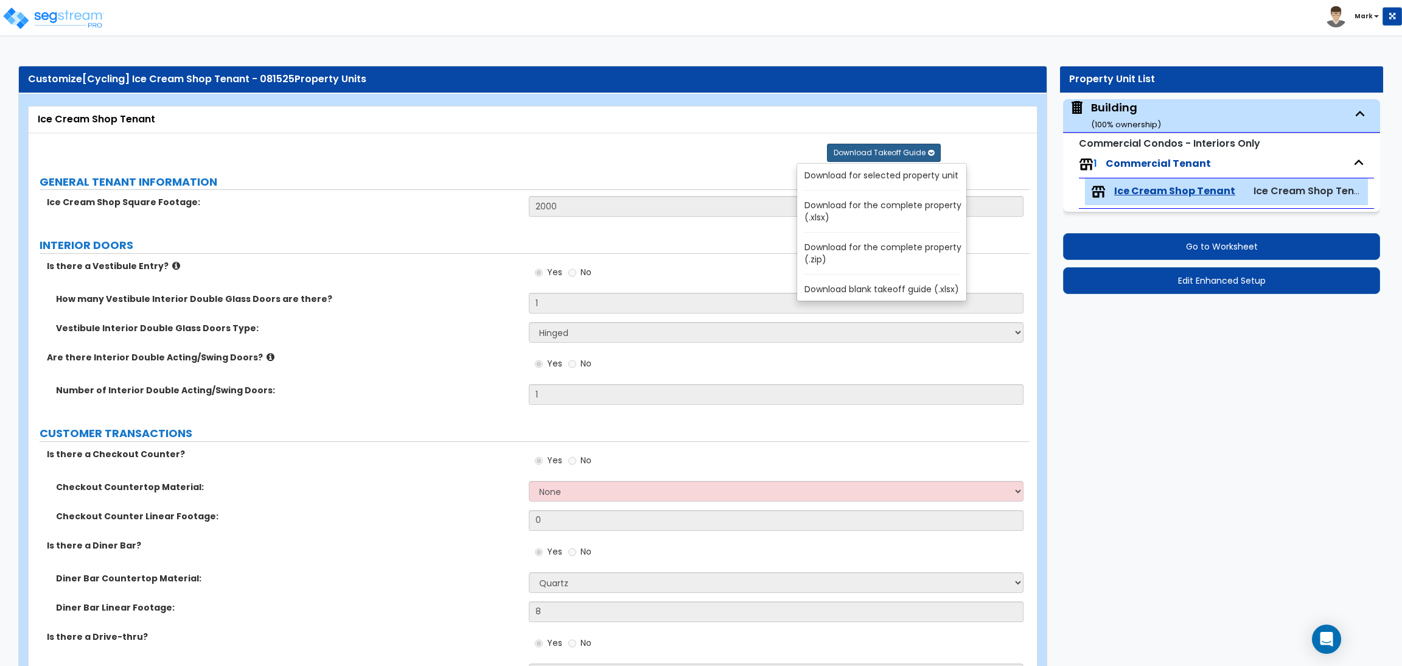
click at [850, 212] on link "Download for the complete property (.xlsx)" at bounding box center [884, 211] width 164 height 29
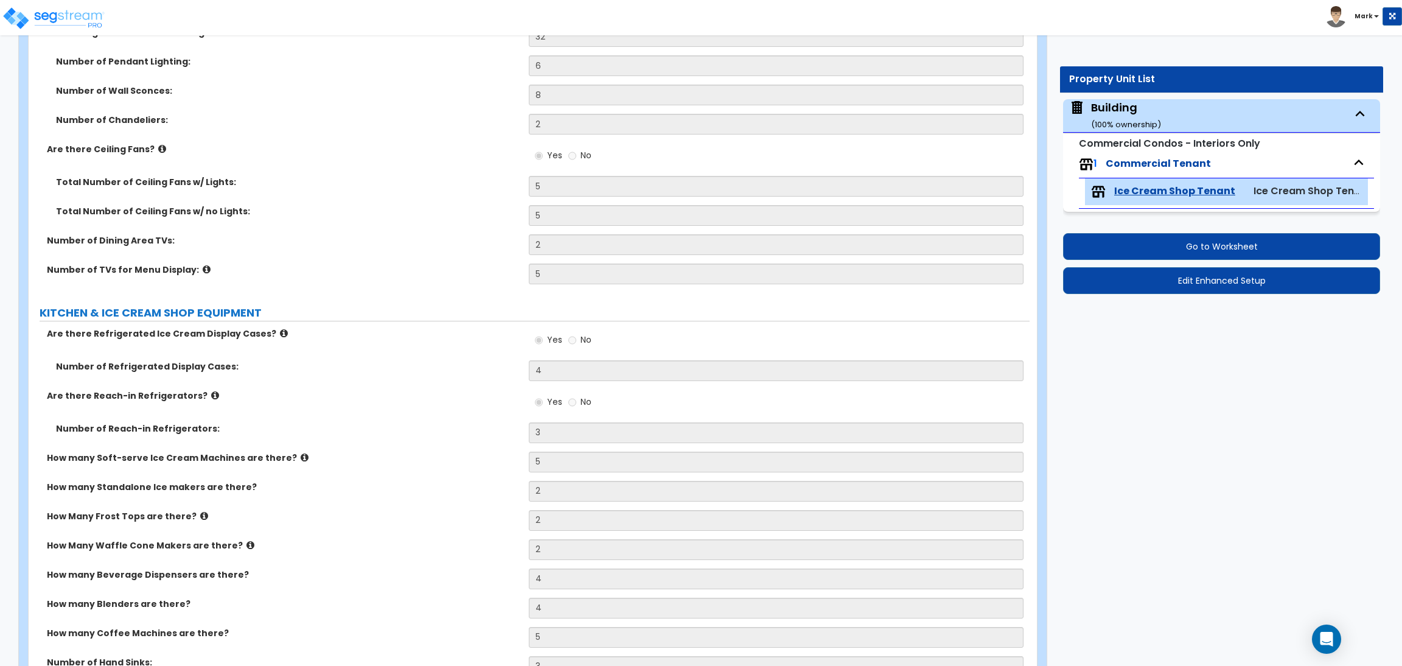
scroll to position [2445, 0]
